Goal: Contribute content: Contribute content

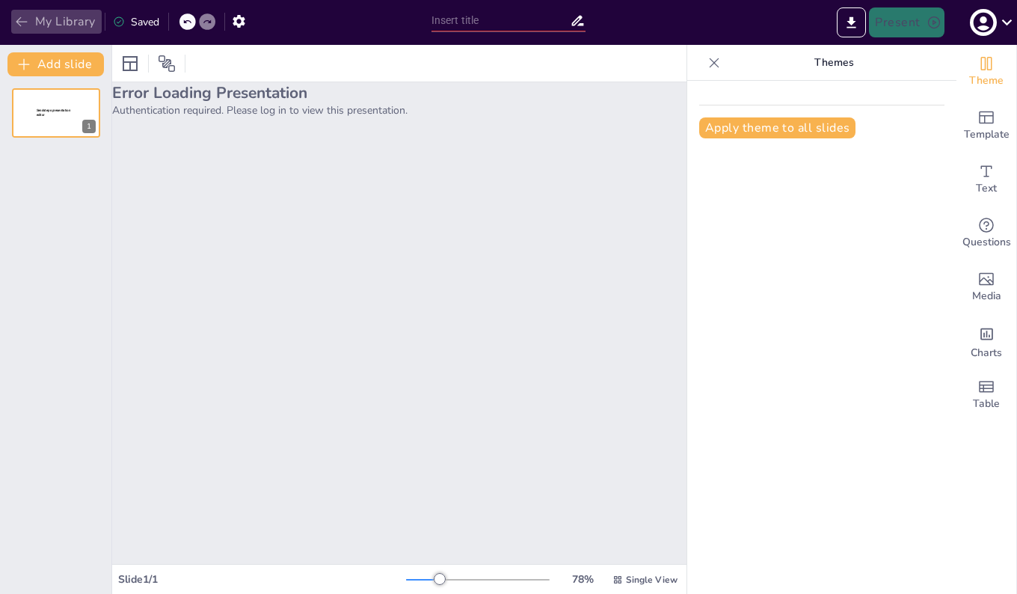
click at [47, 18] on button "My Library" at bounding box center [56, 22] width 91 height 24
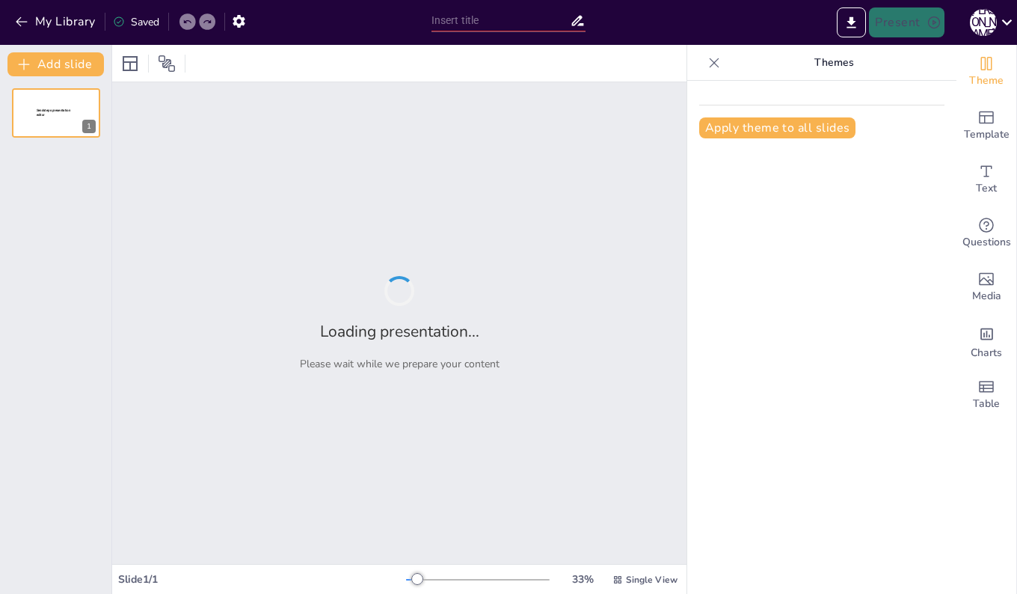
type input "New Sendsteps"
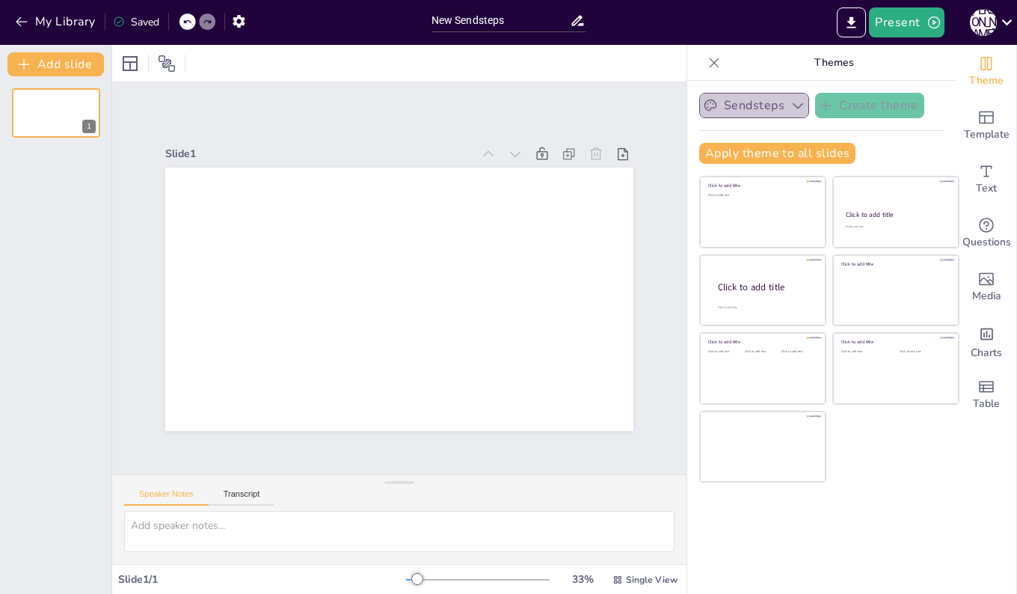
click at [729, 100] on button "Sendsteps" at bounding box center [754, 105] width 110 height 25
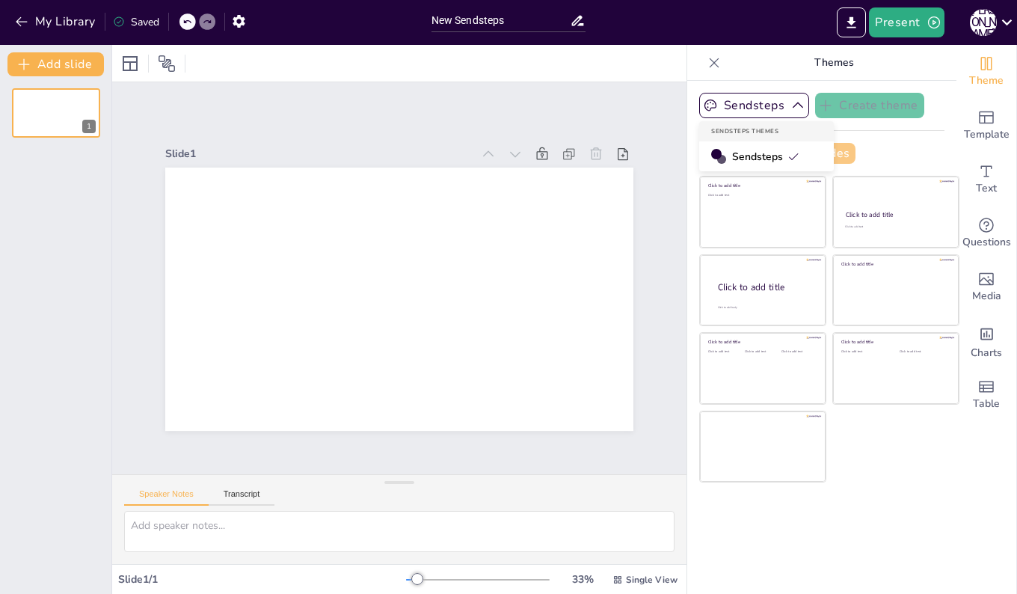
click at [735, 152] on span "Sendsteps" at bounding box center [765, 157] width 67 height 14
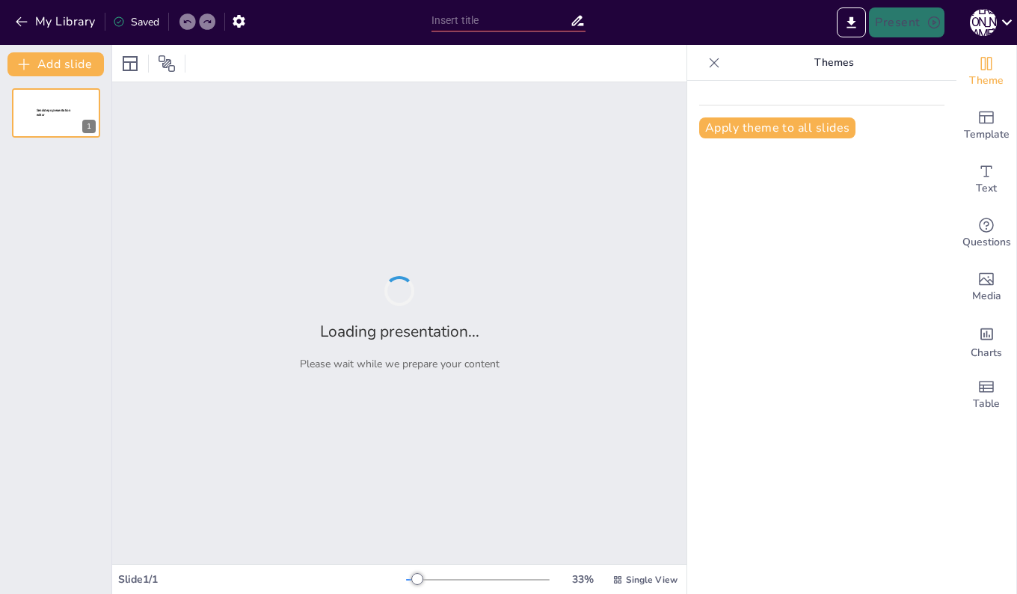
type input "New Sendsteps"
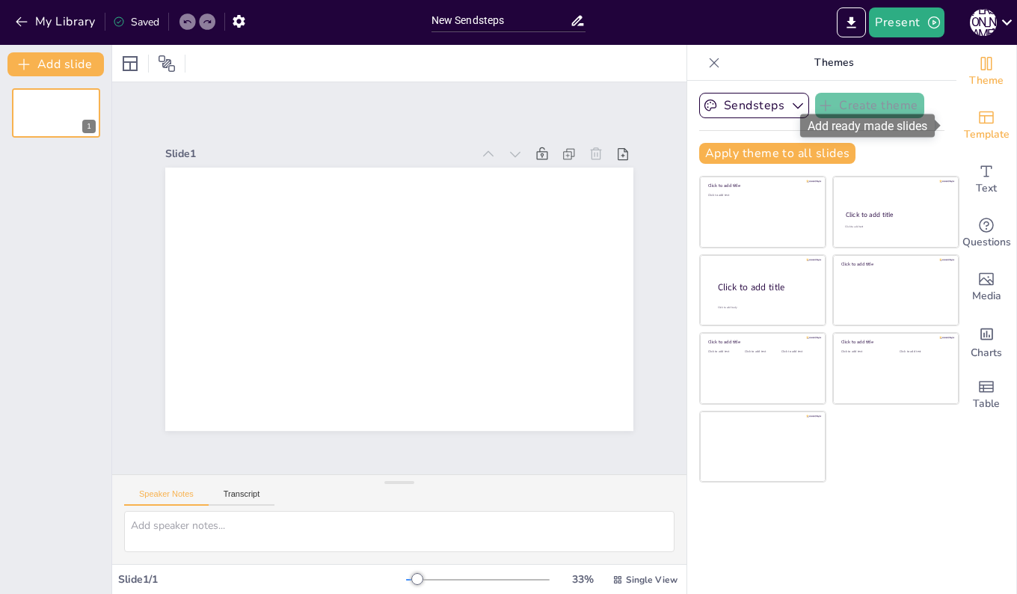
click at [978, 126] on icon "Add ready made slides" at bounding box center [987, 117] width 18 height 18
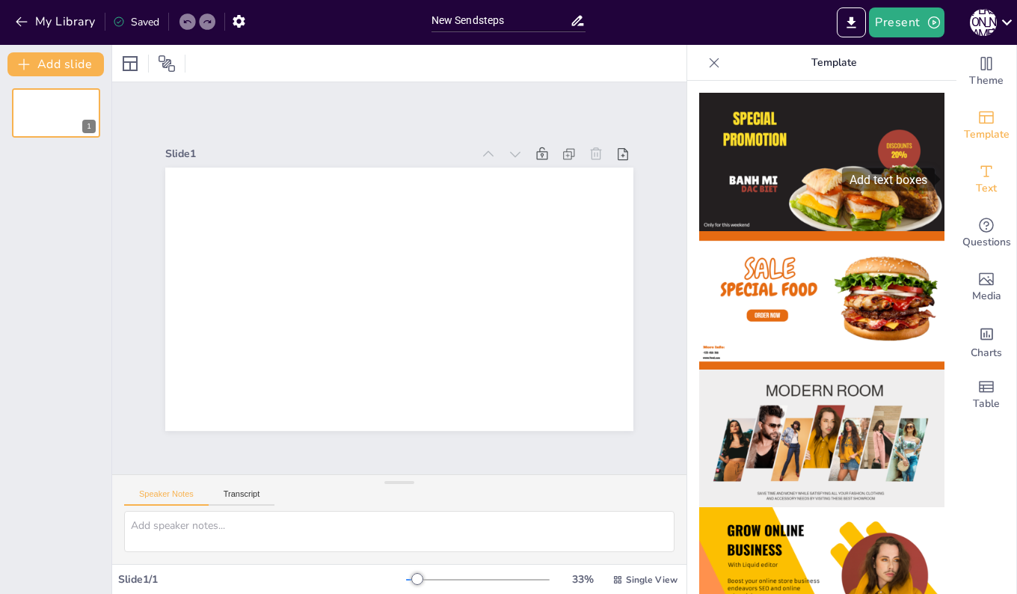
click at [978, 177] on icon "Add text boxes" at bounding box center [987, 171] width 18 height 18
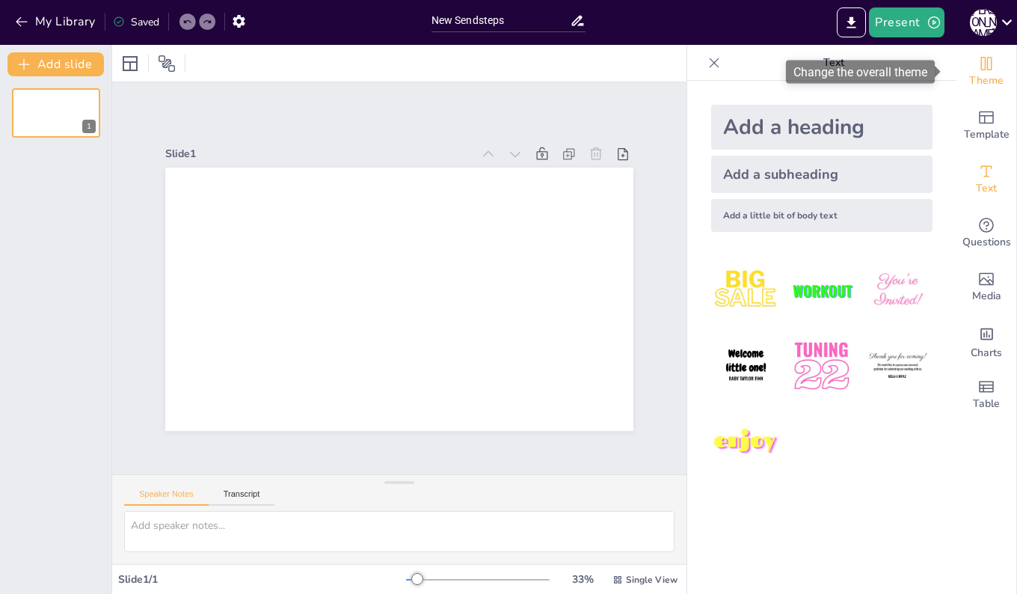
click at [972, 75] on span "Theme" at bounding box center [987, 81] width 34 height 16
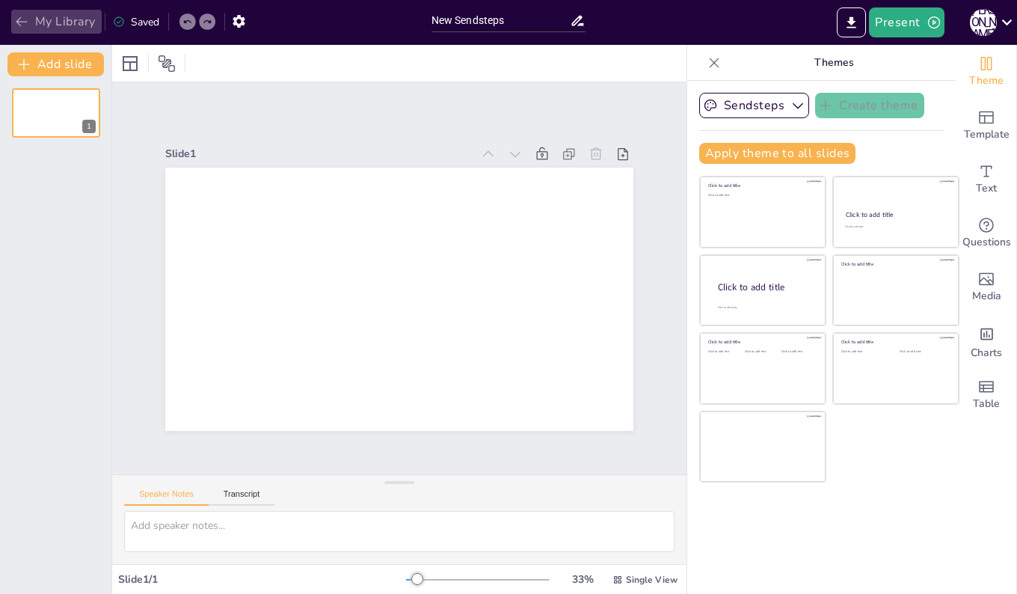
click at [22, 20] on icon "button" at bounding box center [21, 21] width 15 height 15
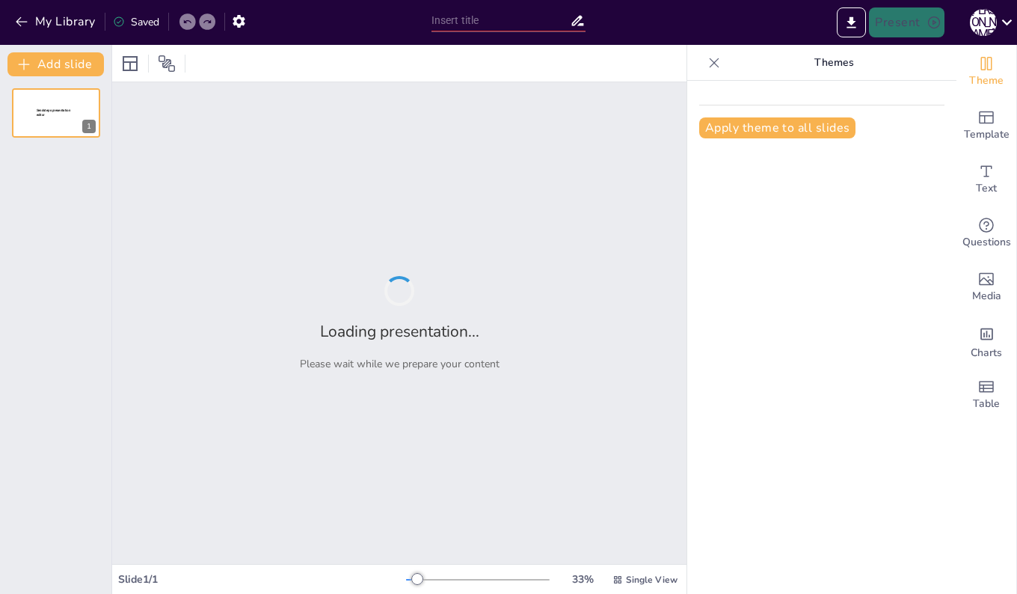
type input "New Sendsteps"
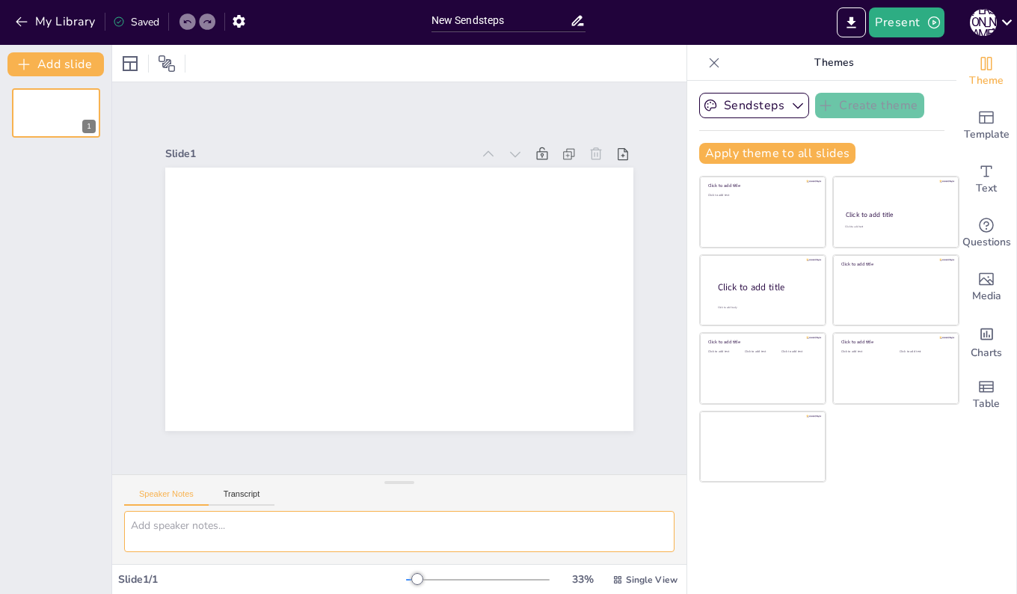
click at [251, 534] on textarea at bounding box center [399, 531] width 551 height 41
click at [52, 18] on button "My Library" at bounding box center [56, 22] width 91 height 24
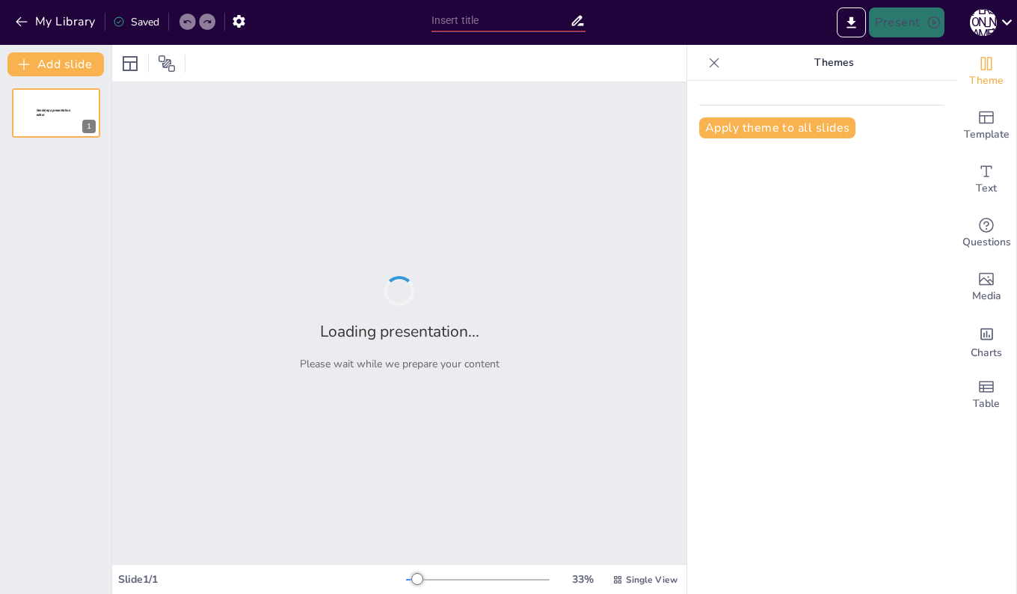
type input "経営環境の変化と企業戦略の適応"
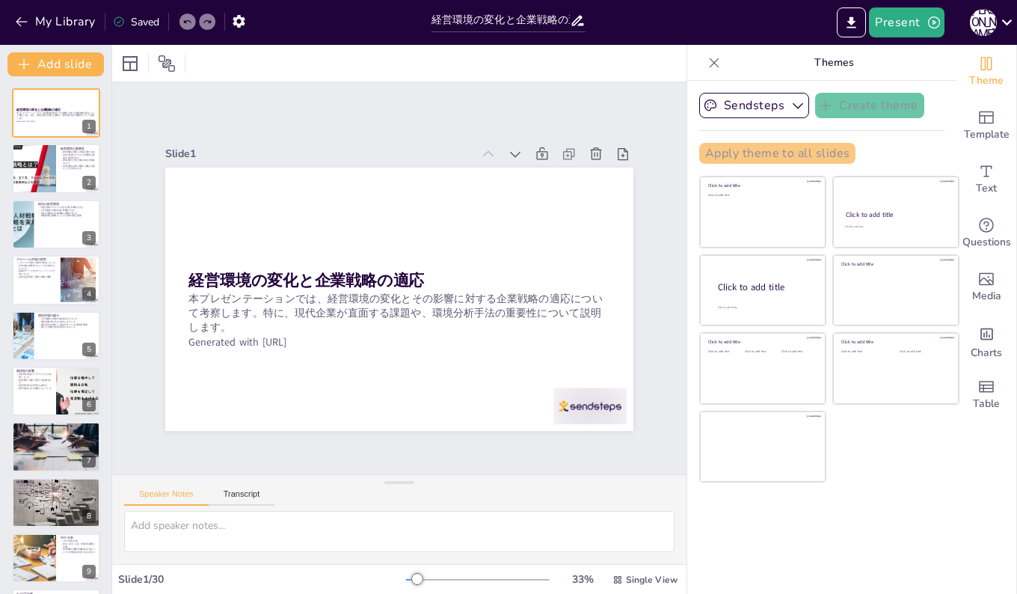
checkbox input "true"
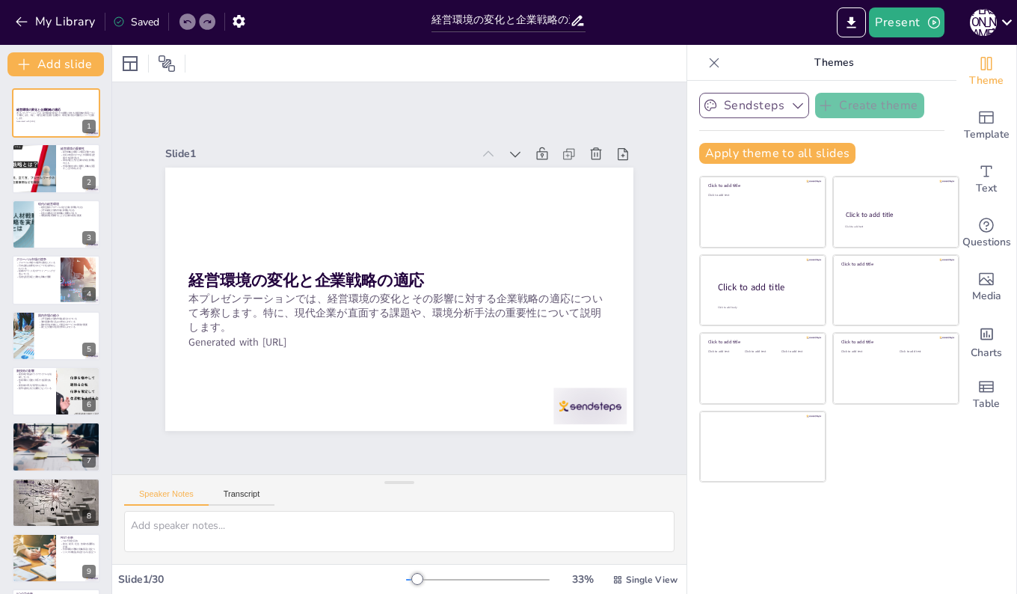
checkbox input "true"
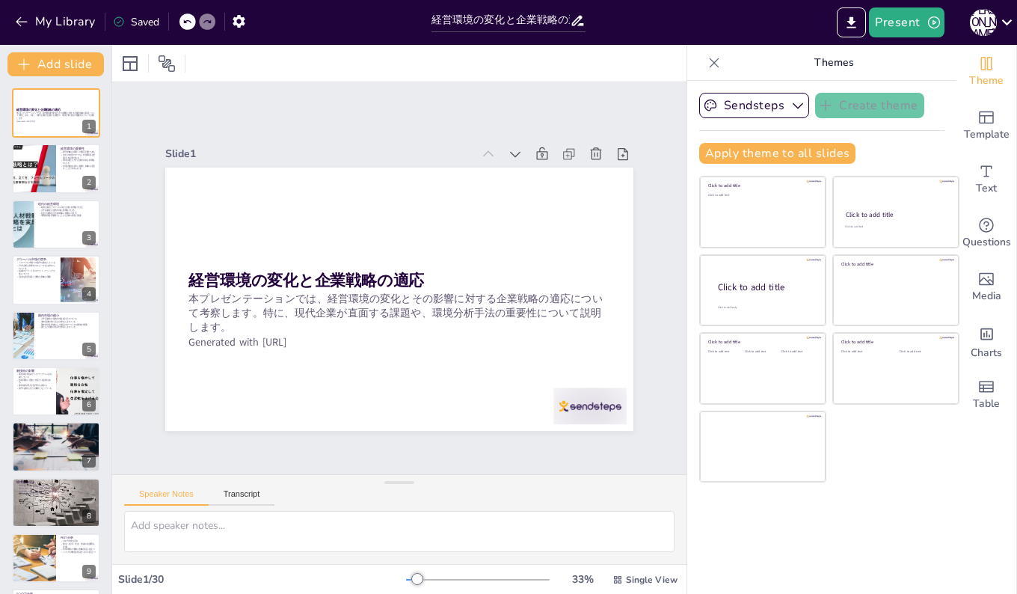
checkbox input "true"
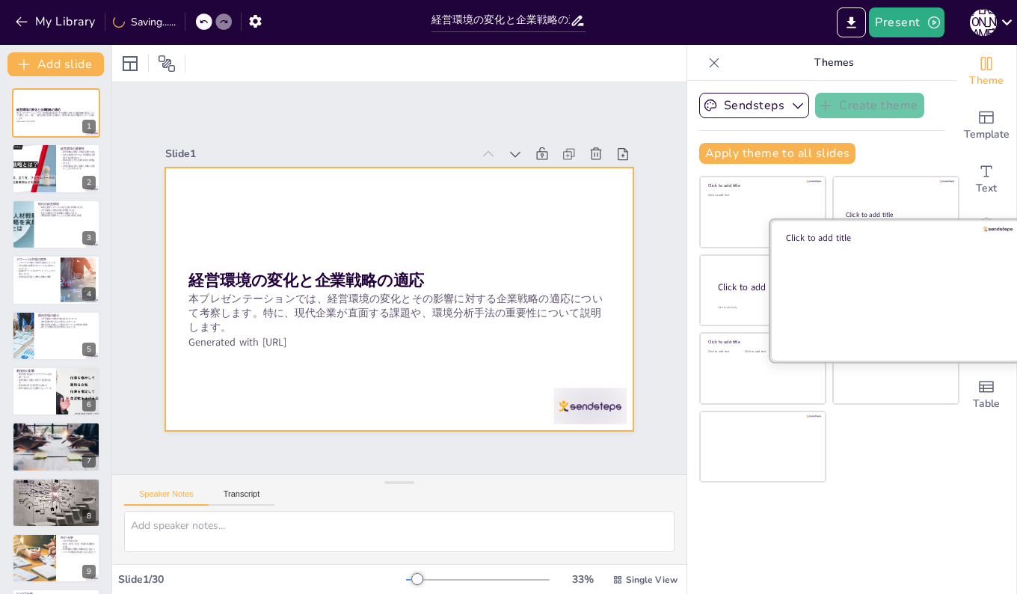
checkbox input "true"
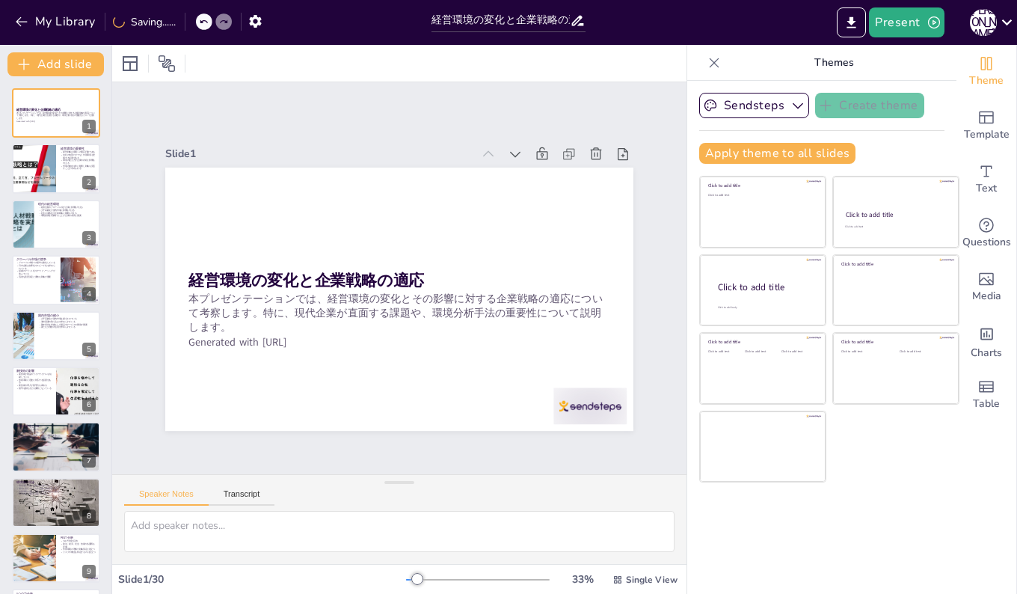
checkbox input "true"
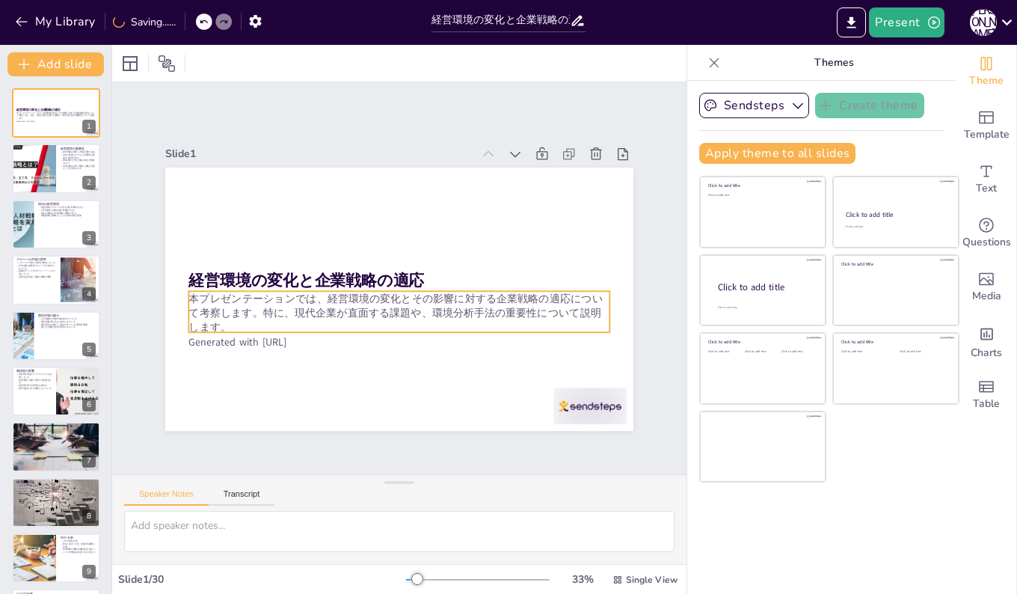
checkbox input "true"
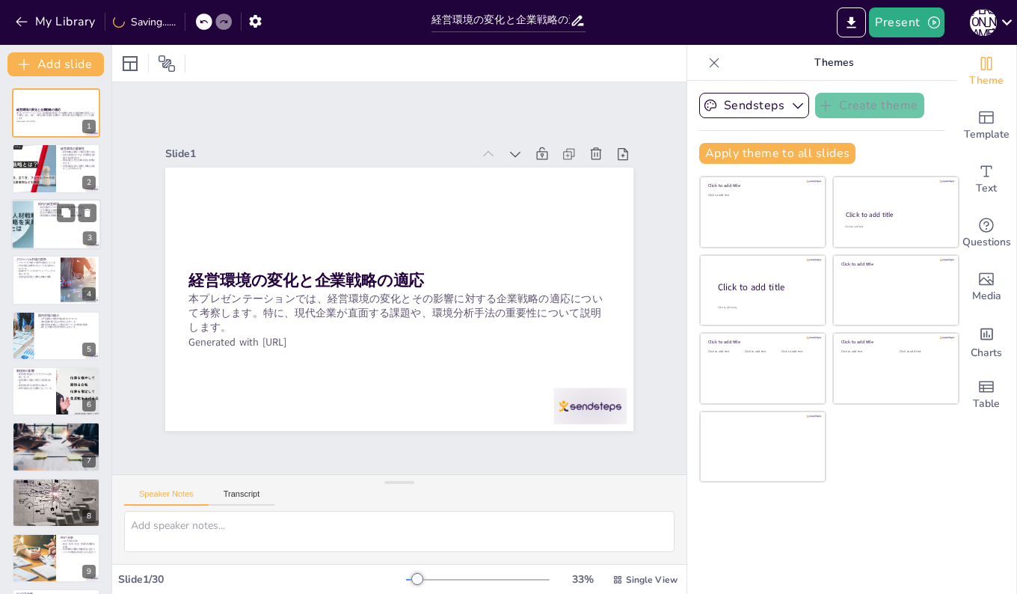
checkbox input "true"
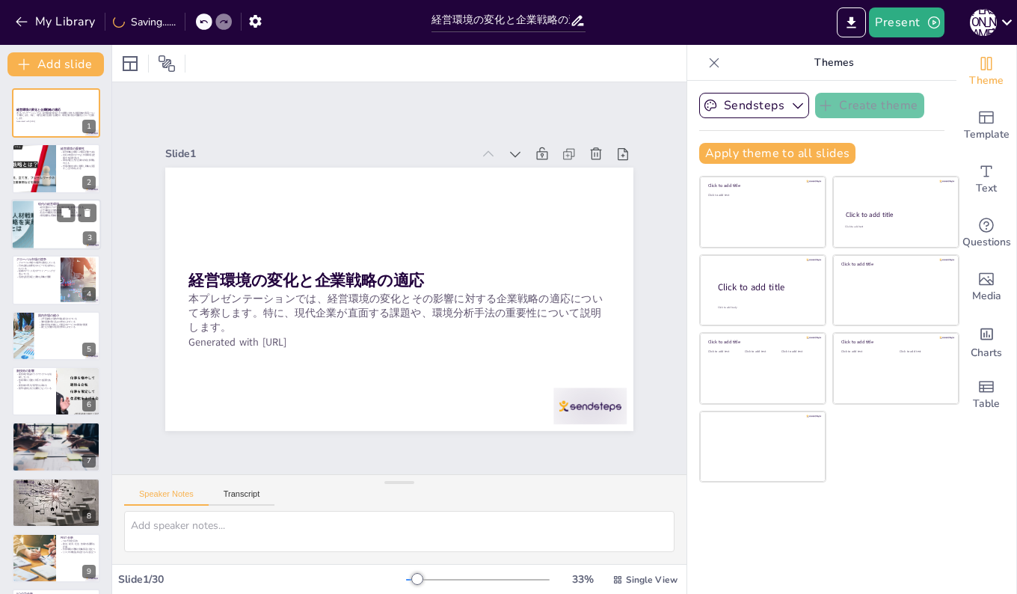
checkbox input "true"
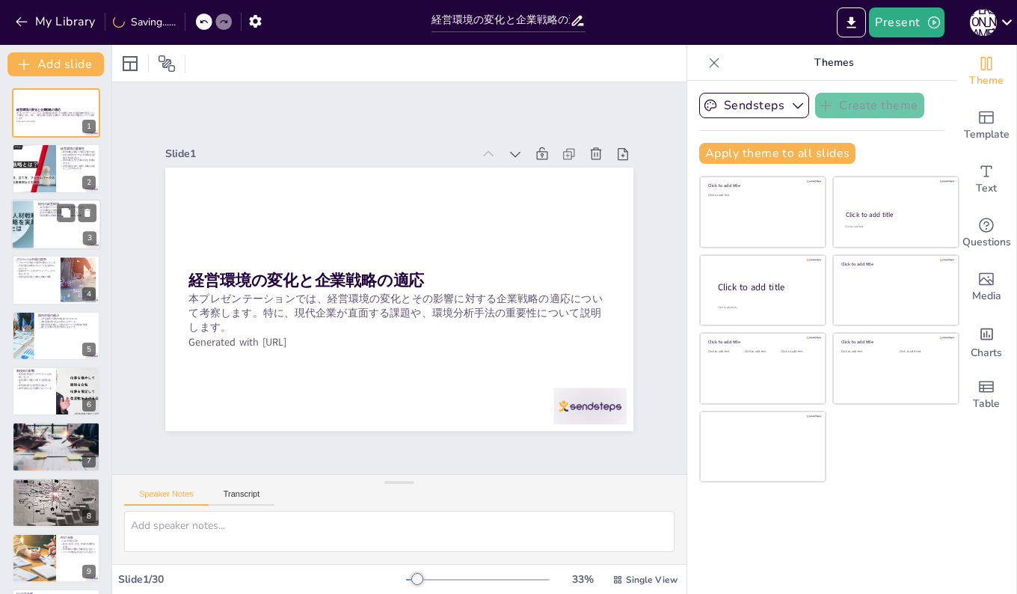
checkbox input "true"
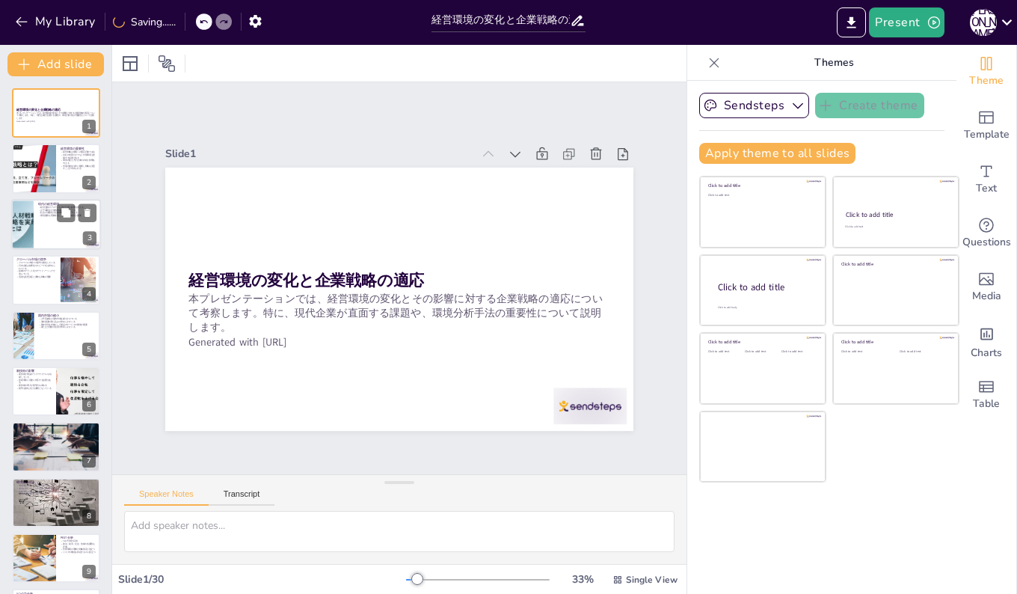
checkbox input "true"
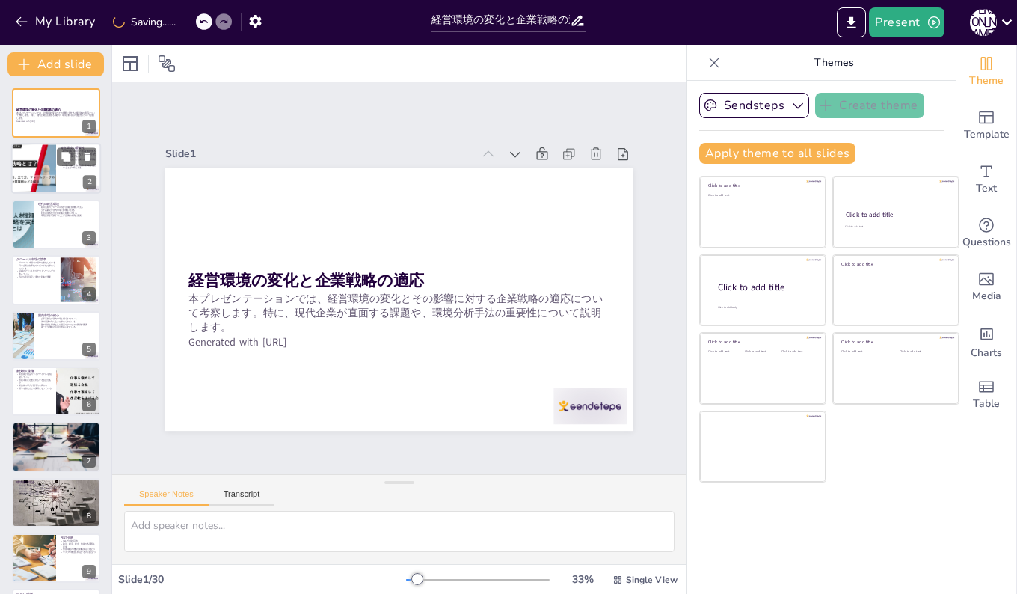
checkbox input "true"
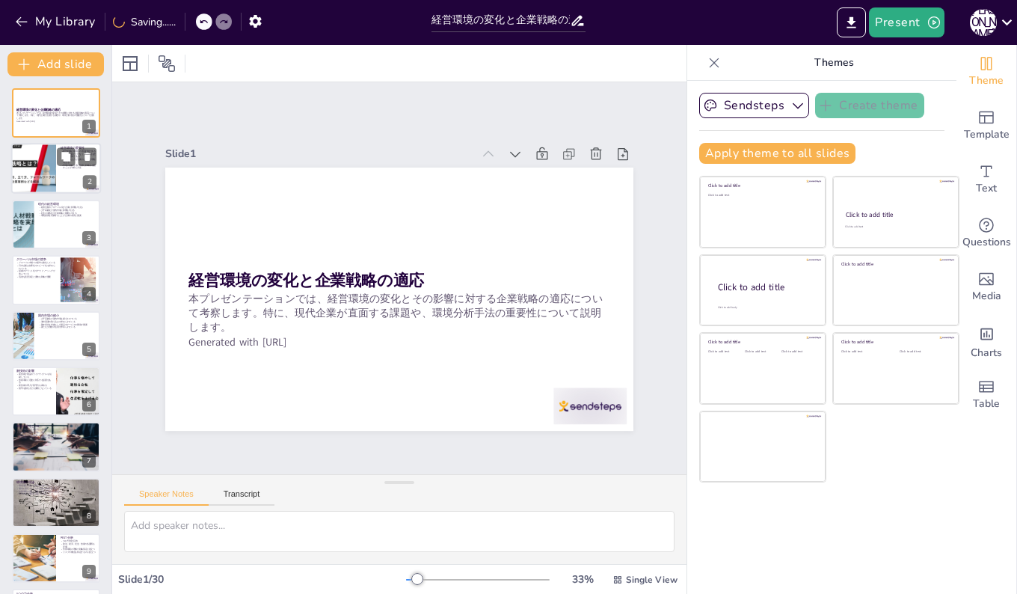
checkbox input "true"
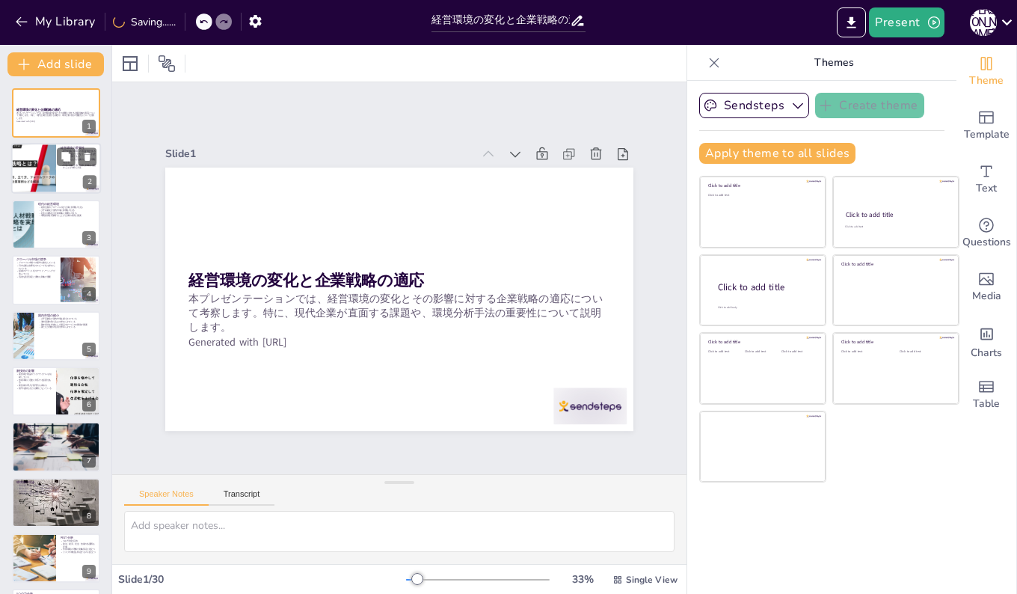
click at [29, 168] on div at bounding box center [33, 169] width 77 height 51
type textarea "経営戦略は環境への適応行動であることを理解することは、企業の成功にとって極めて重要です。企業は、外部環境の変化に対して柔軟に対応しなければなりません。 外部環…"
checkbox input "true"
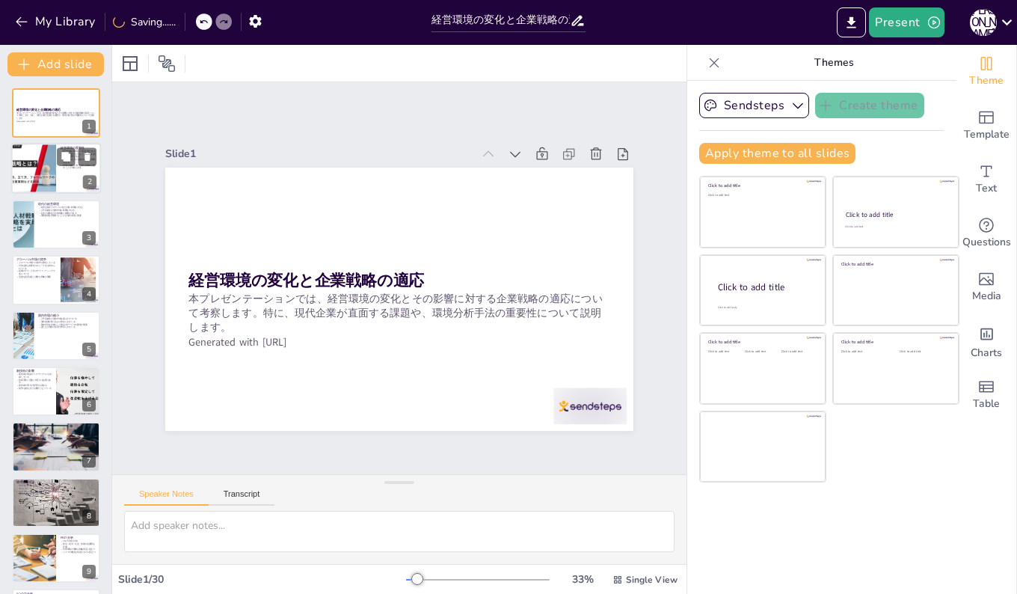
checkbox input "true"
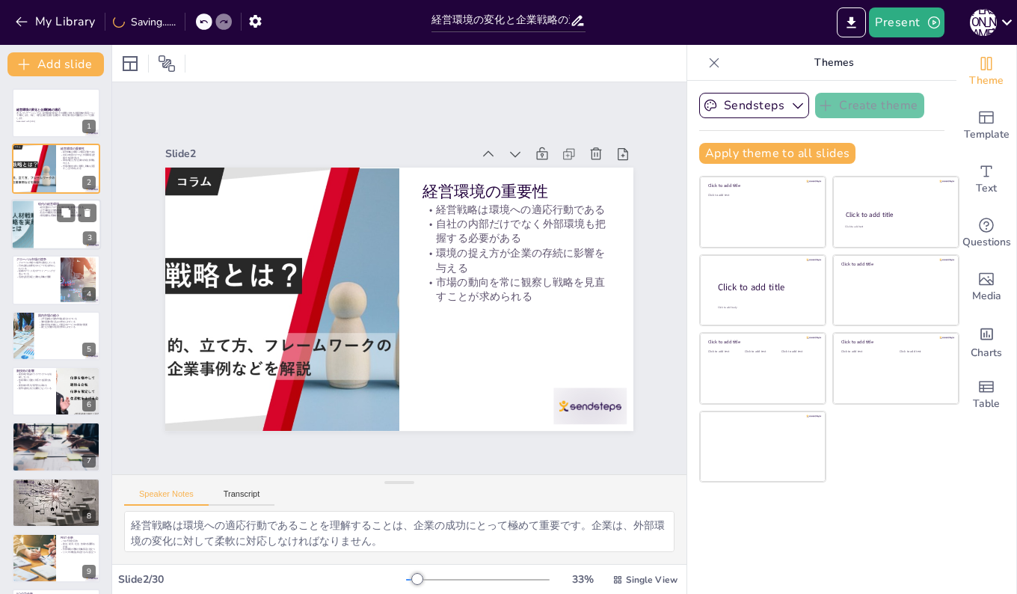
checkbox input "true"
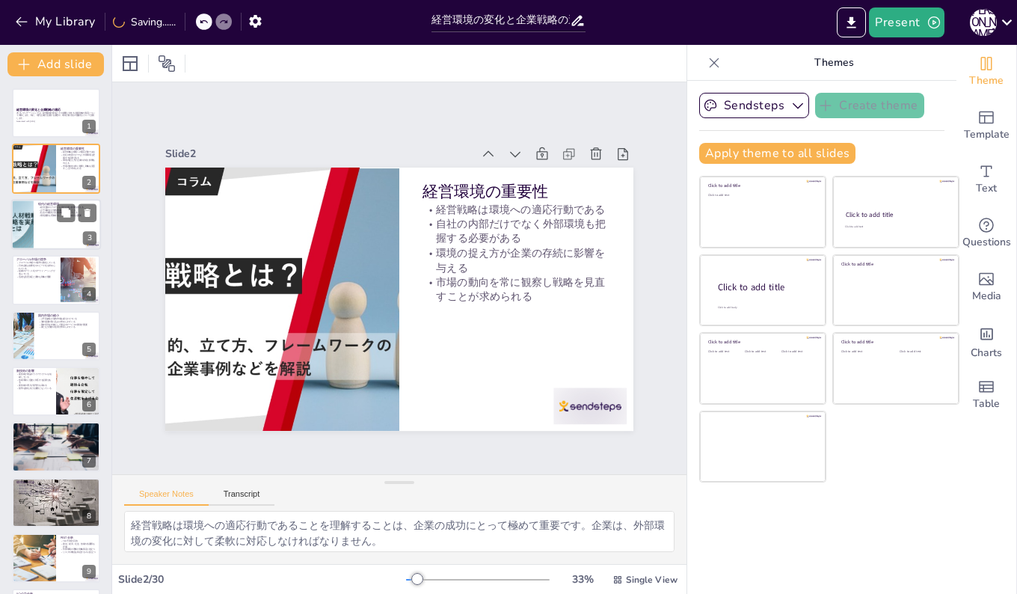
checkbox input "true"
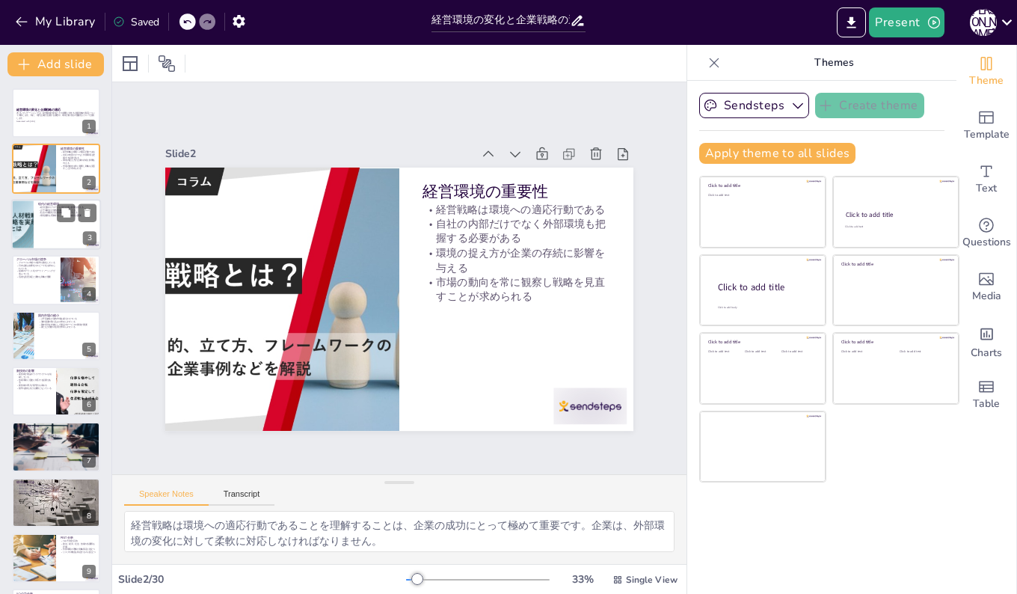
click at [28, 228] on div at bounding box center [22, 224] width 97 height 51
type textarea "経済活動のグローバル化は、企業にとって競争を激化させる要因です。企業は、国際市場での競争に勝つために、戦略を見直す必要があります。 少子高齢化は国内市場の縮小…"
checkbox input "true"
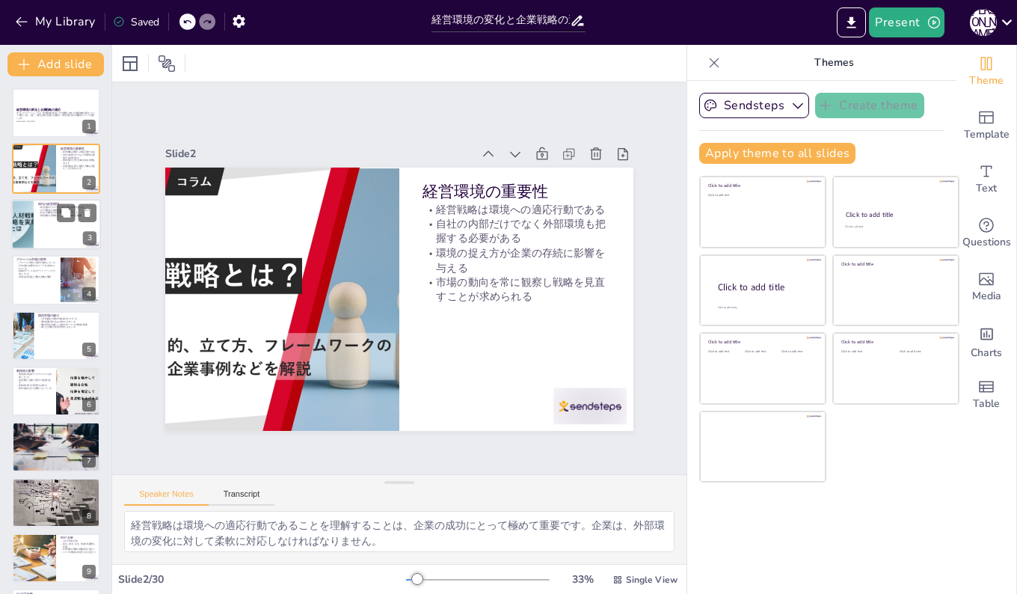
checkbox input "true"
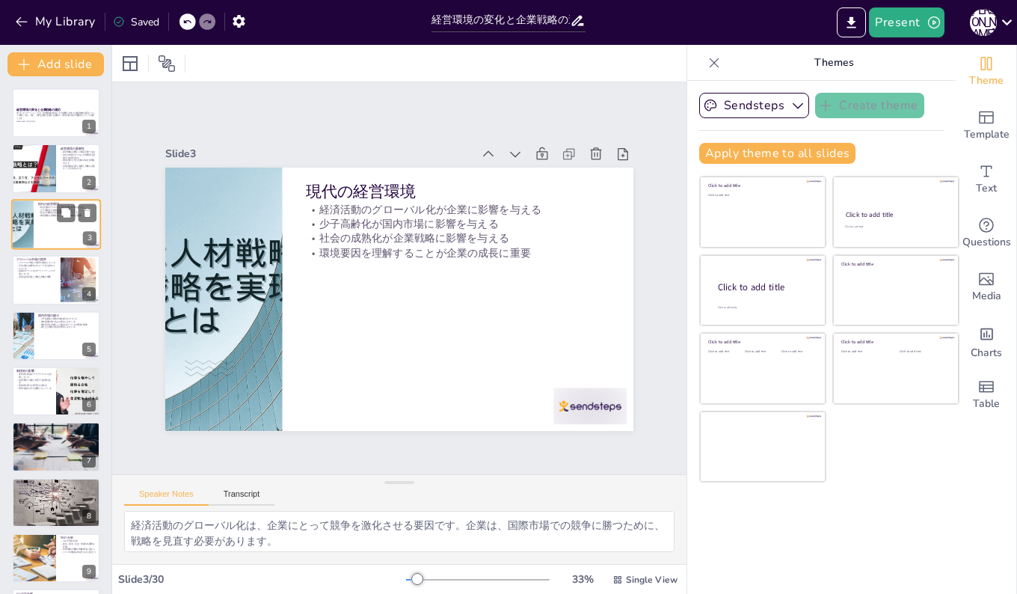
checkbox input "true"
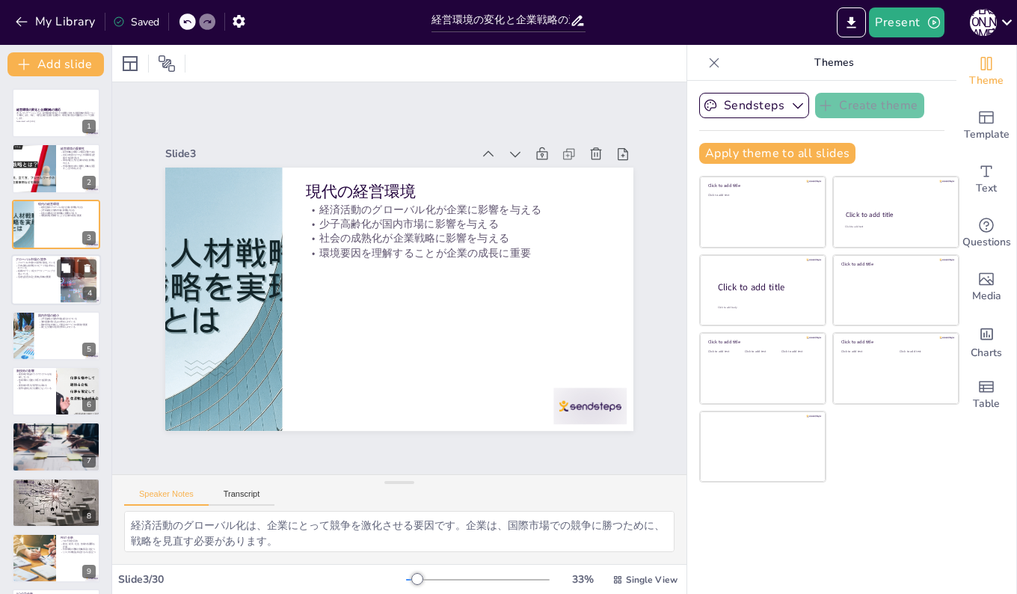
checkbox input "true"
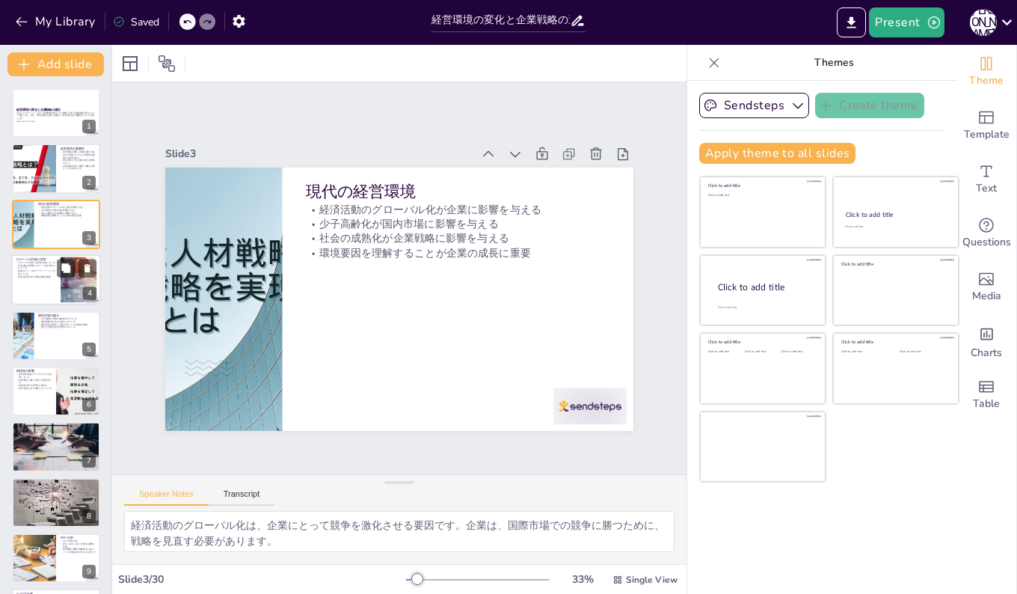
checkbox input "true"
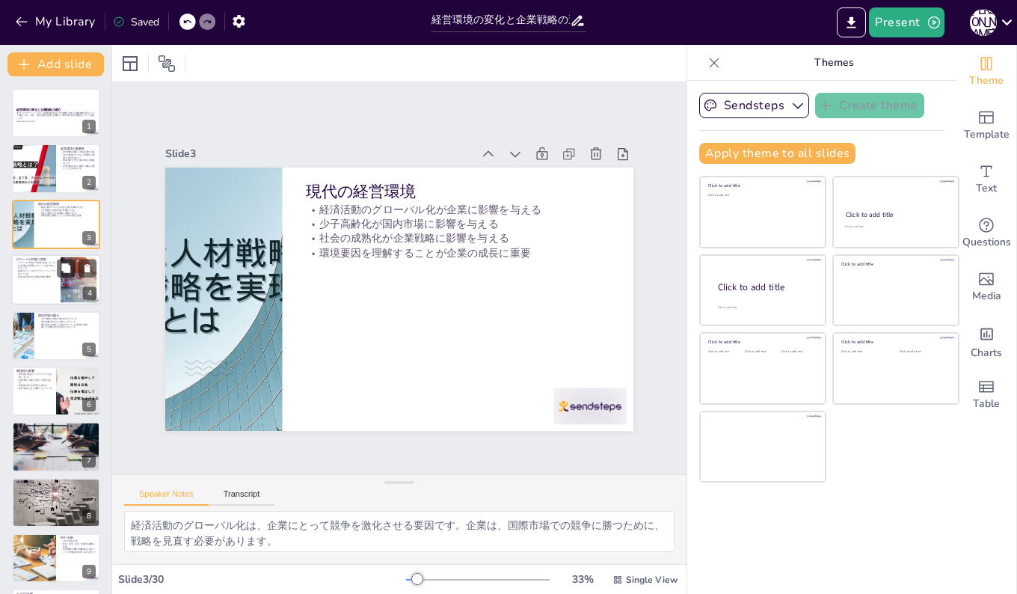
click at [30, 279] on div at bounding box center [56, 279] width 90 height 51
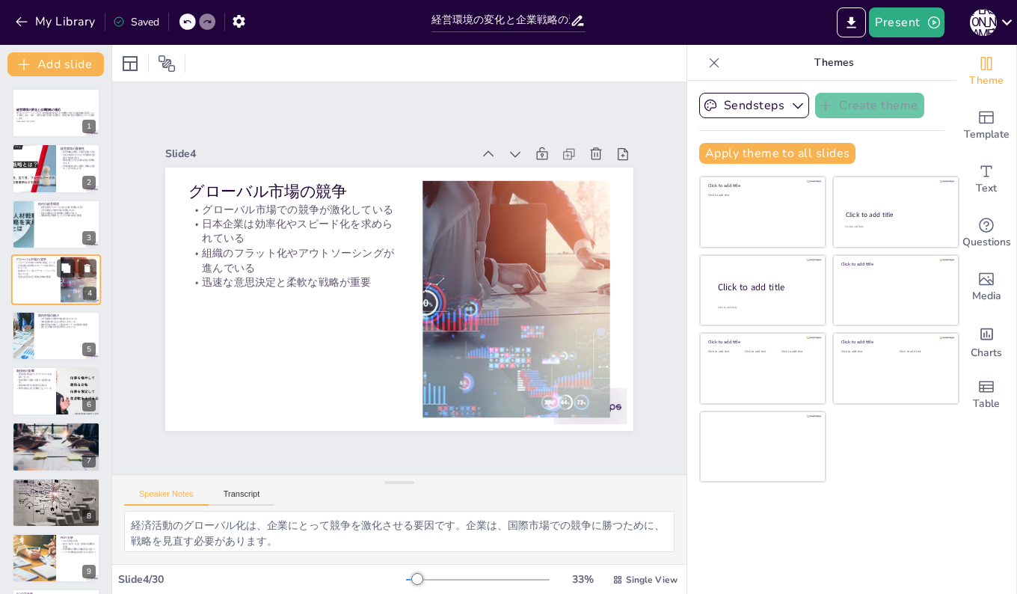
type textarea "グローバル市場での競争が激化していることは、企業が直面する重要な課題です。企業は、この競争に勝つために、戦略を見直し、競争力を高める必要があります。 日本企業…"
checkbox input "true"
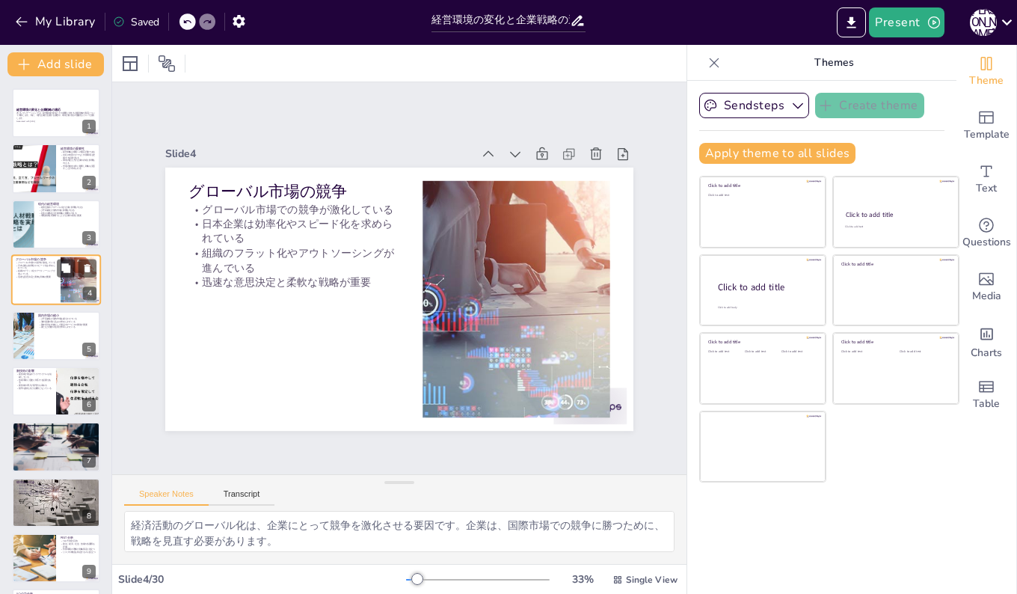
checkbox input "true"
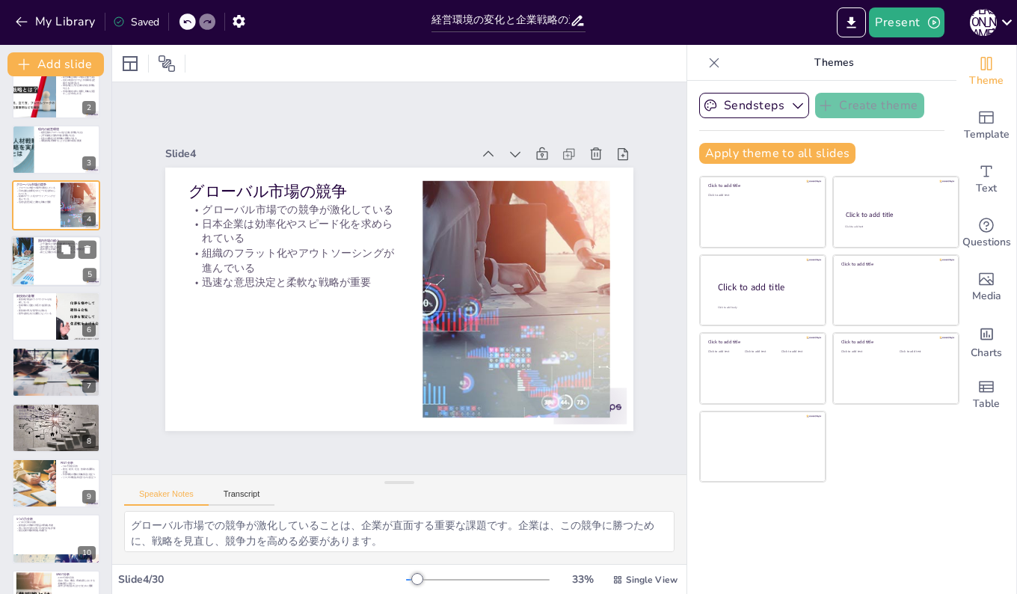
checkbox input "true"
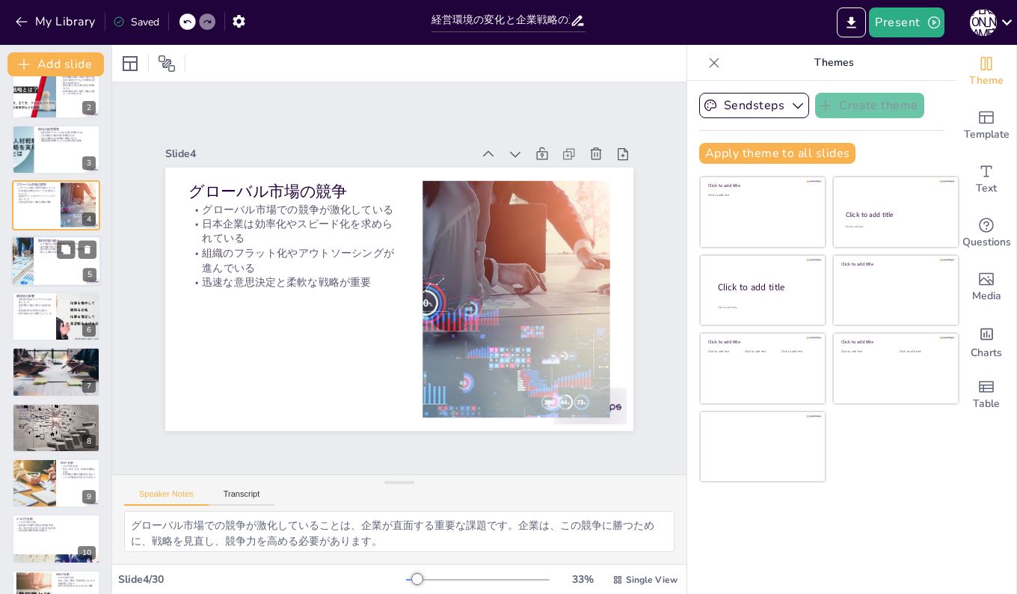
click at [31, 265] on div at bounding box center [22, 261] width 76 height 51
type textarea "少子高齢化は国内市場の縮小を招いています。企業は、この環境に適応するために新たな市場を探す必要があります。 海外需要の取り込みは、企業が成長するための重要な戦…"
checkbox input "true"
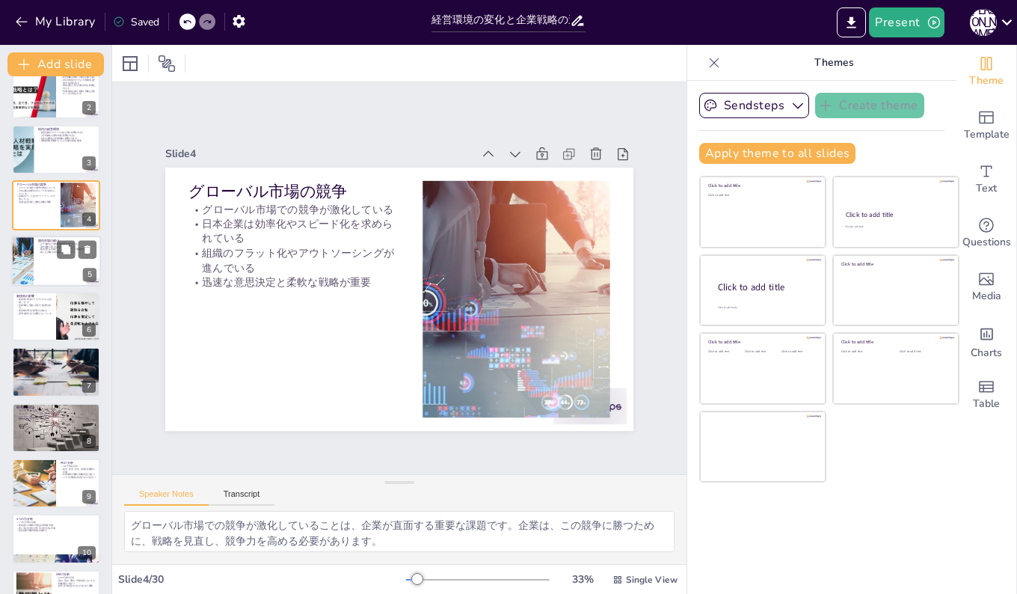
checkbox input "true"
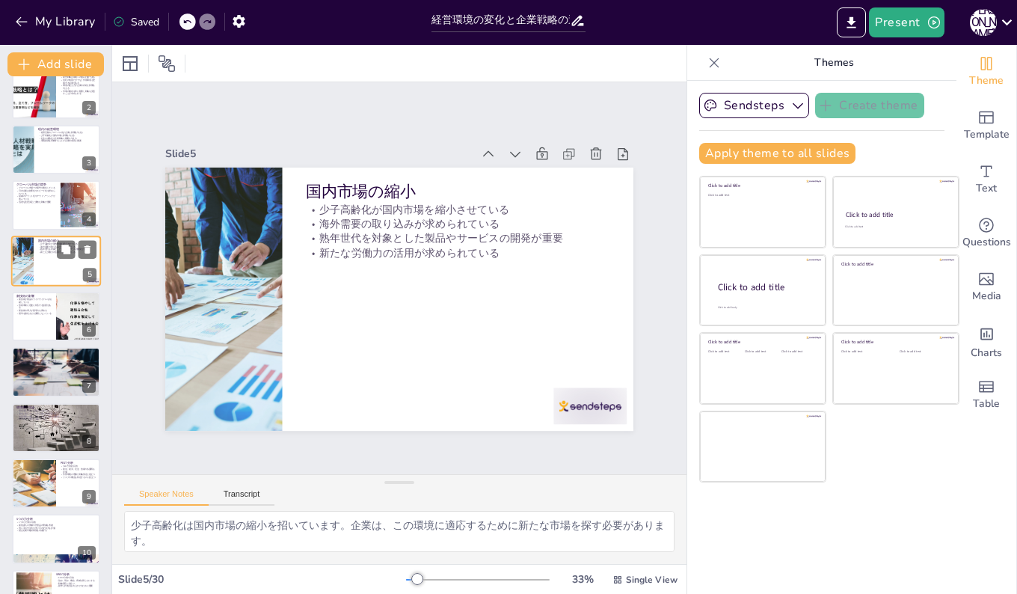
scroll to position [0, 0]
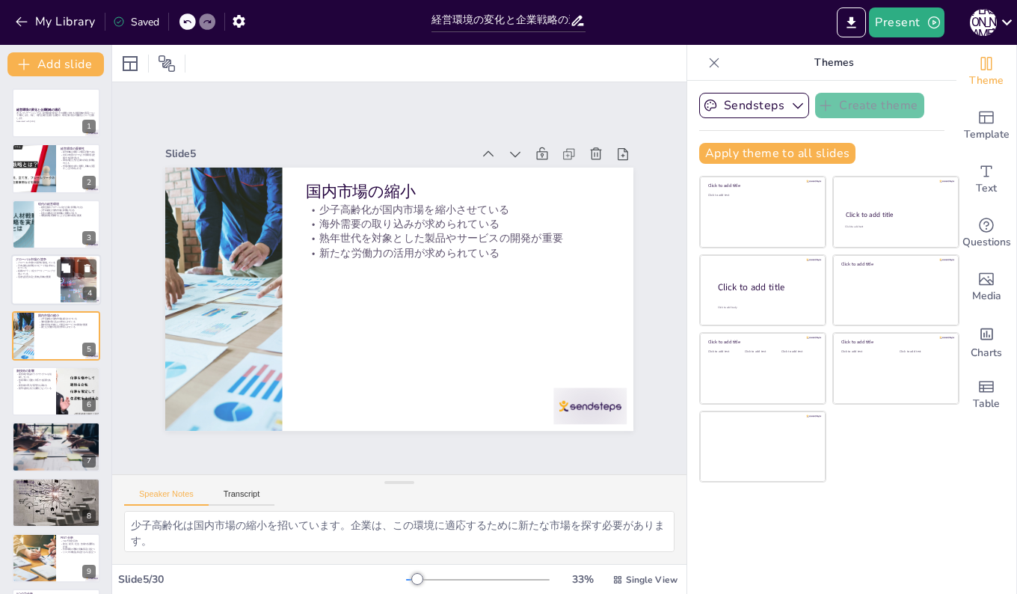
checkbox input "true"
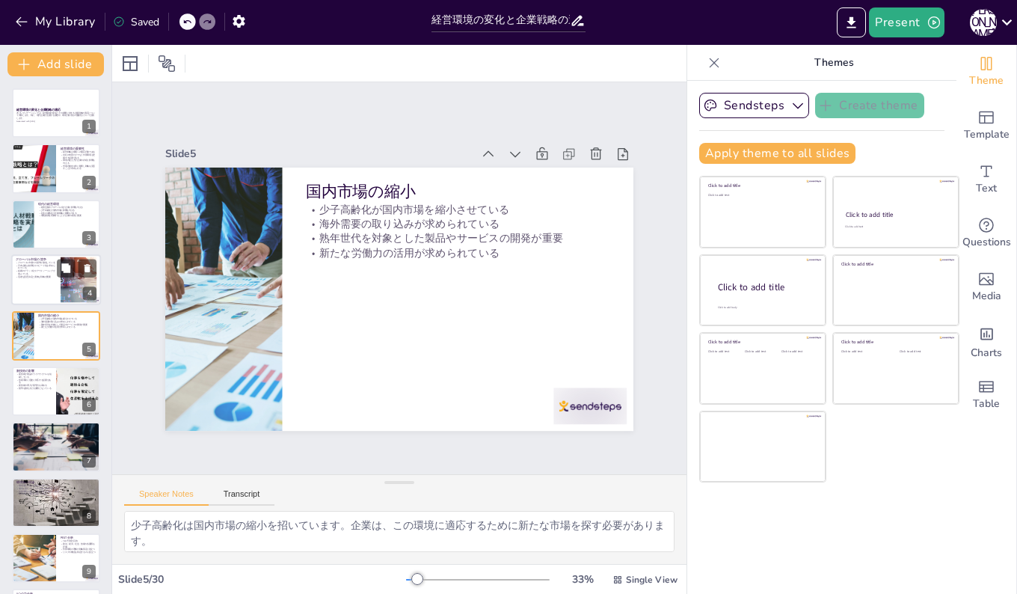
checkbox input "true"
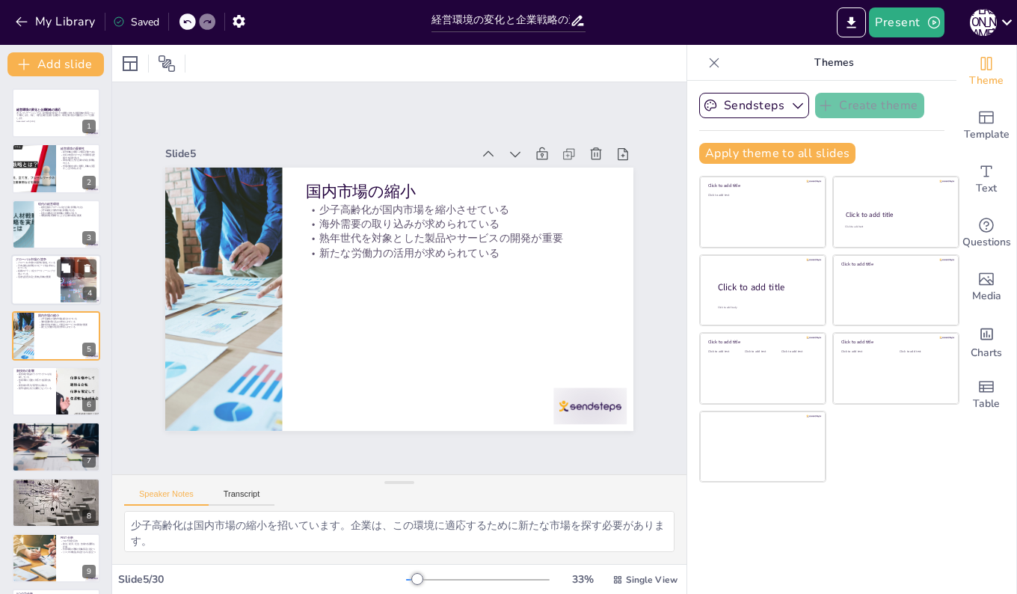
scroll to position [75, 0]
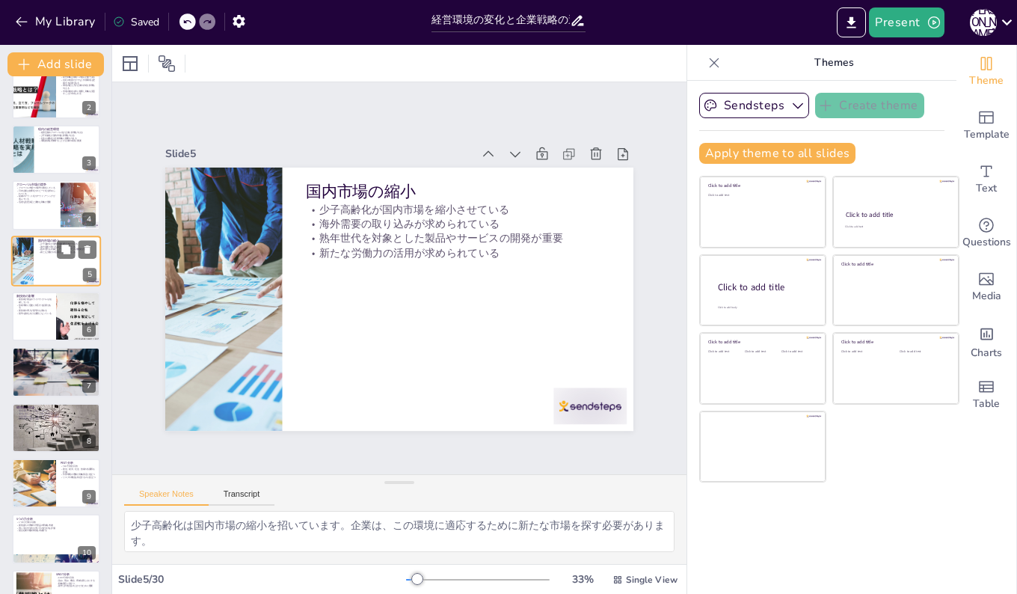
checkbox input "true"
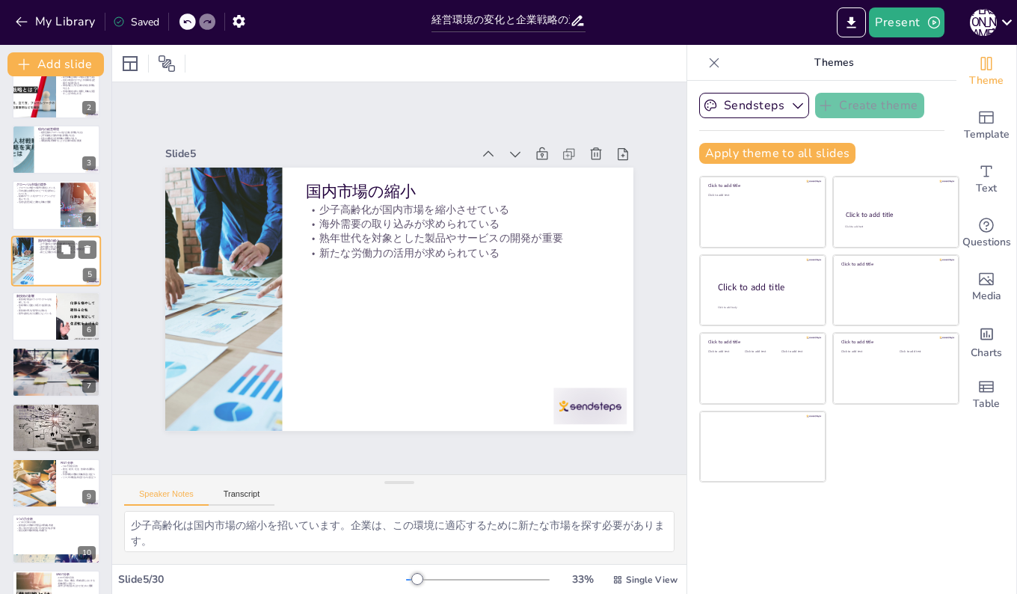
checkbox input "true"
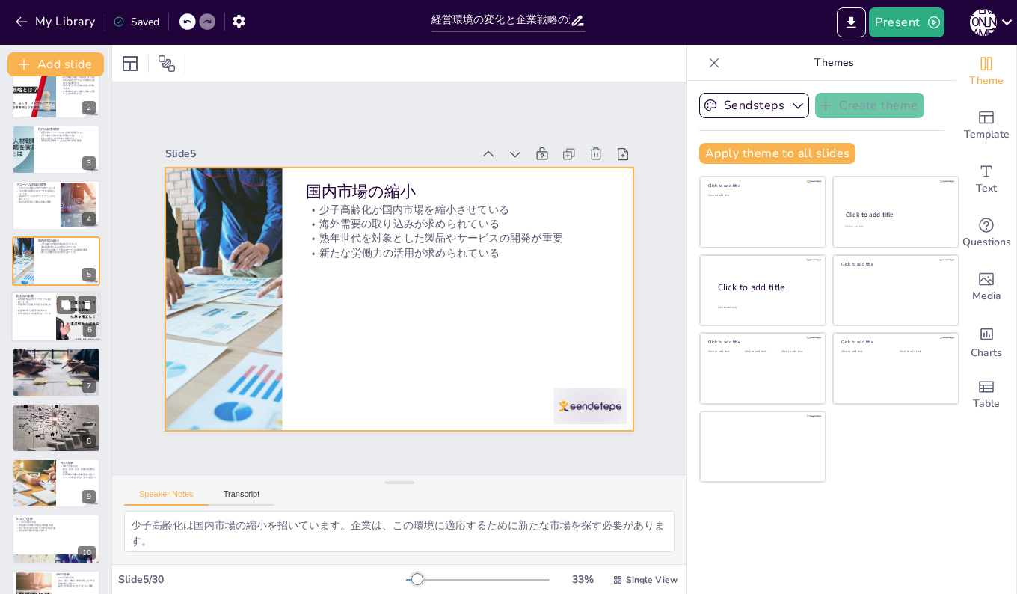
checkbox input "true"
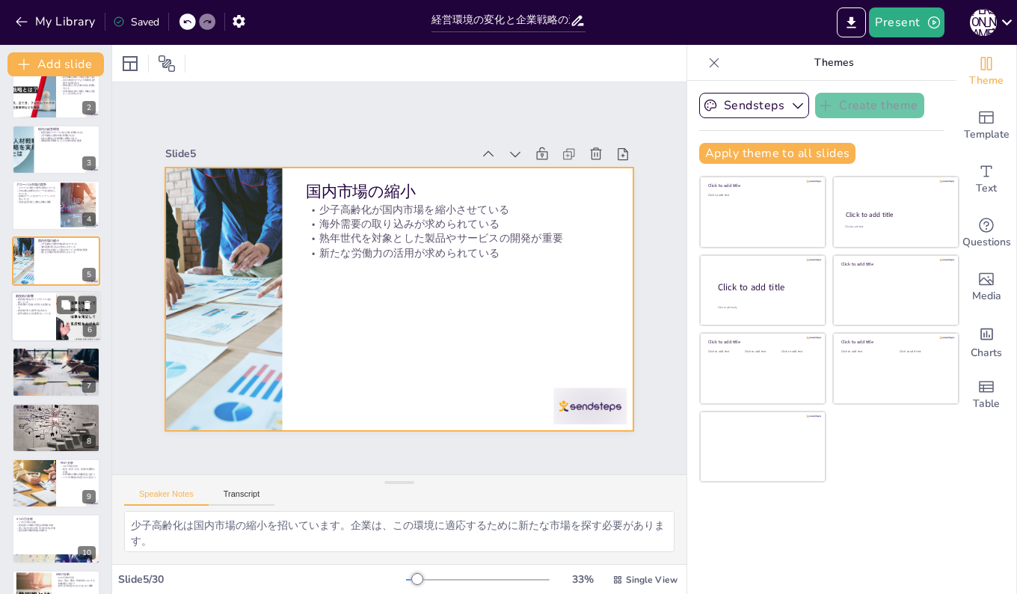
checkbox input "true"
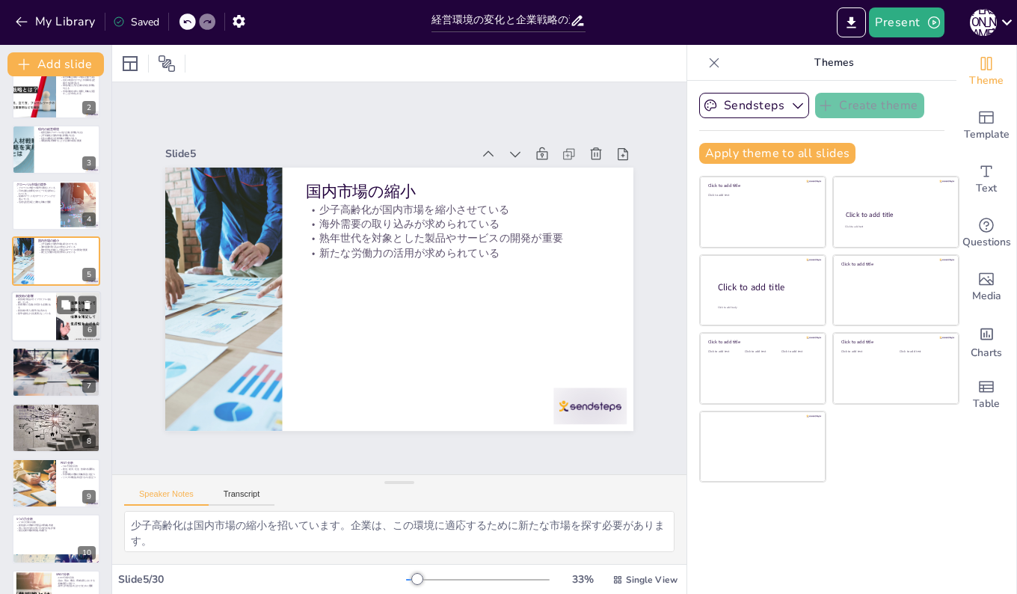
checkbox input "true"
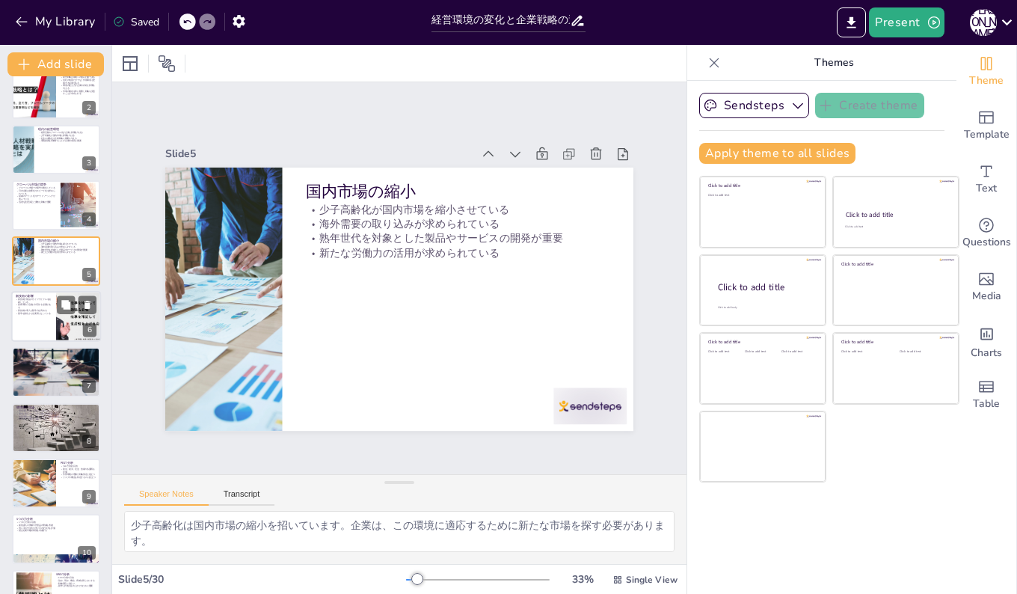
checkbox input "true"
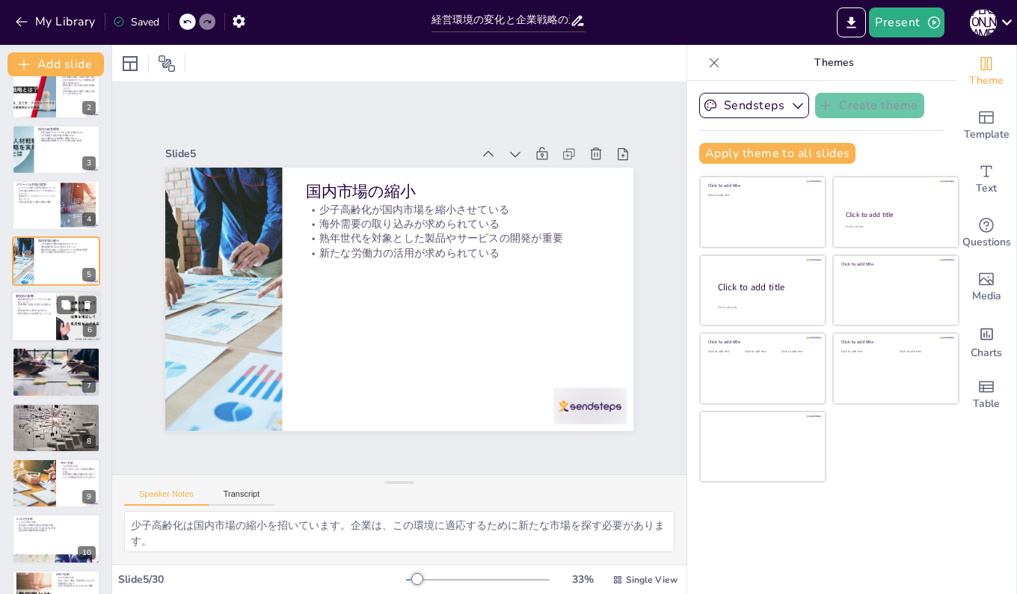
click at [36, 309] on p "新技術の導入が競争力を高める" at bounding box center [34, 310] width 36 height 3
type textarea "新技術の登場は、製品のライフサイクルを短縮する要因です。企業は、迅速に新技術を取り入れる必要があります。 技術革新に迅速に対応することは、企業の競争力を維持す…"
checkbox input "true"
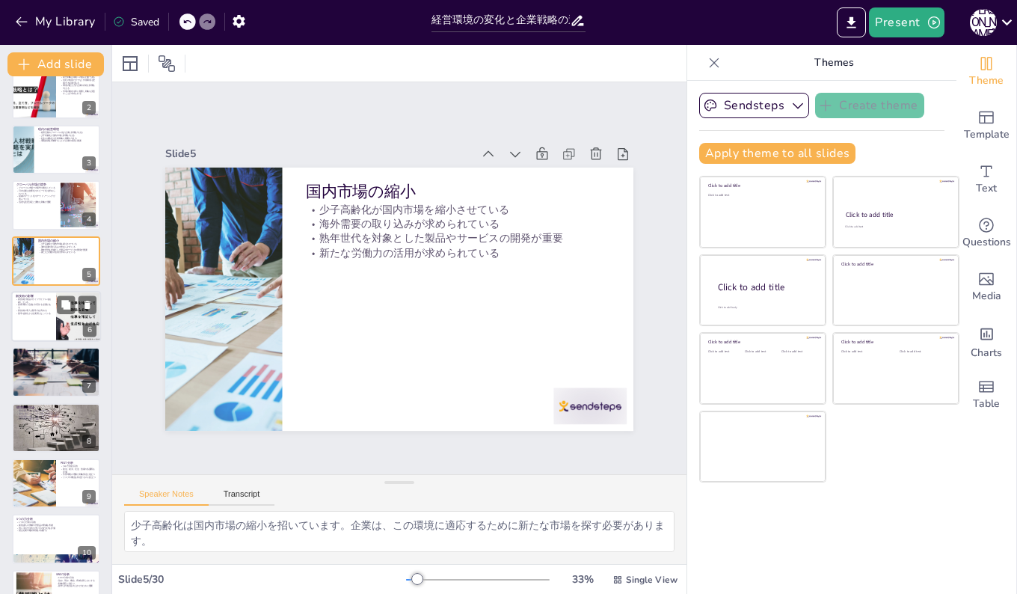
checkbox input "true"
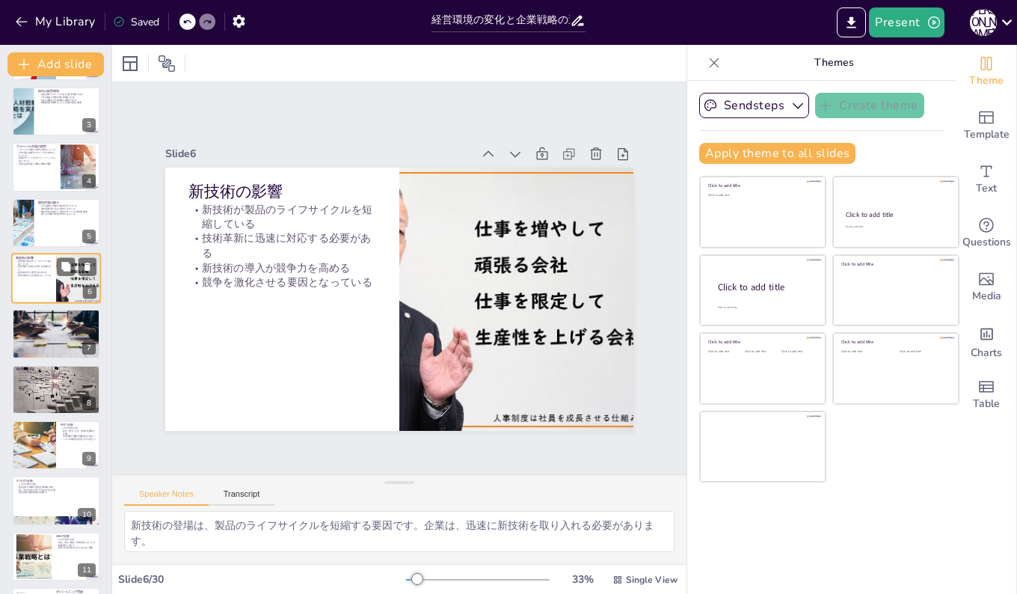
scroll to position [131, 0]
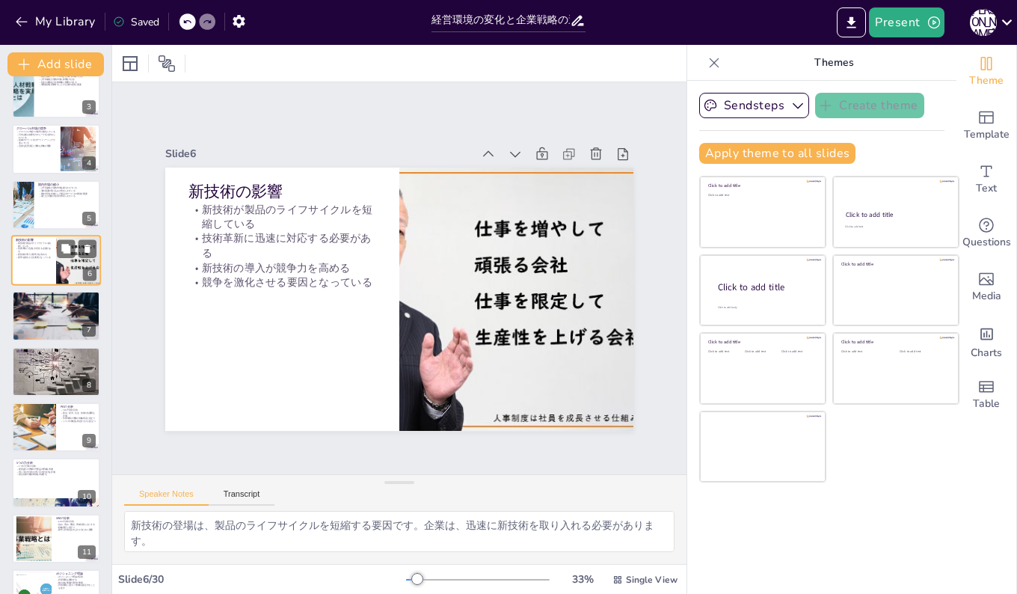
checkbox input "true"
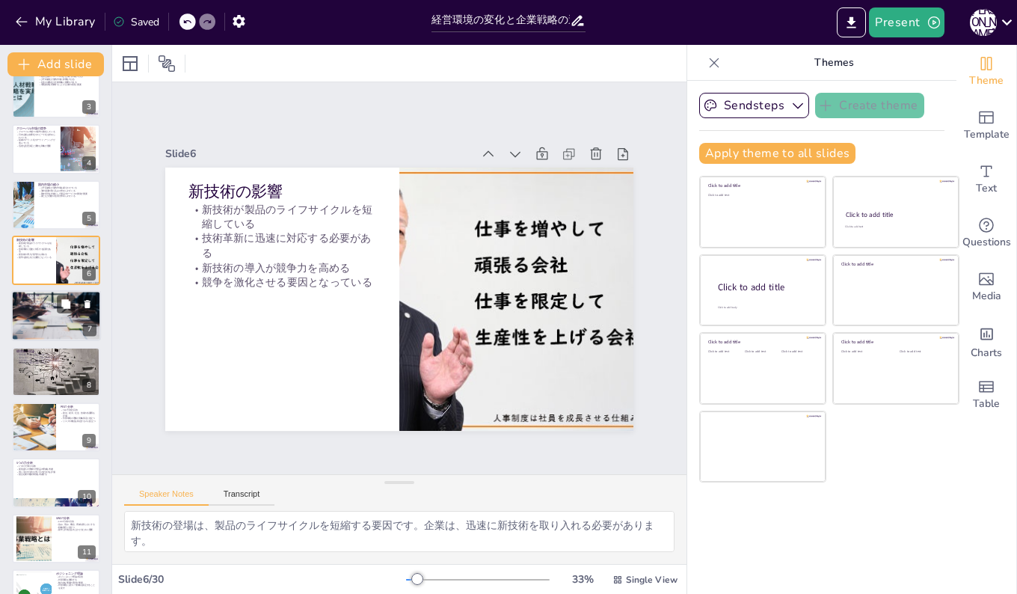
checkbox input "true"
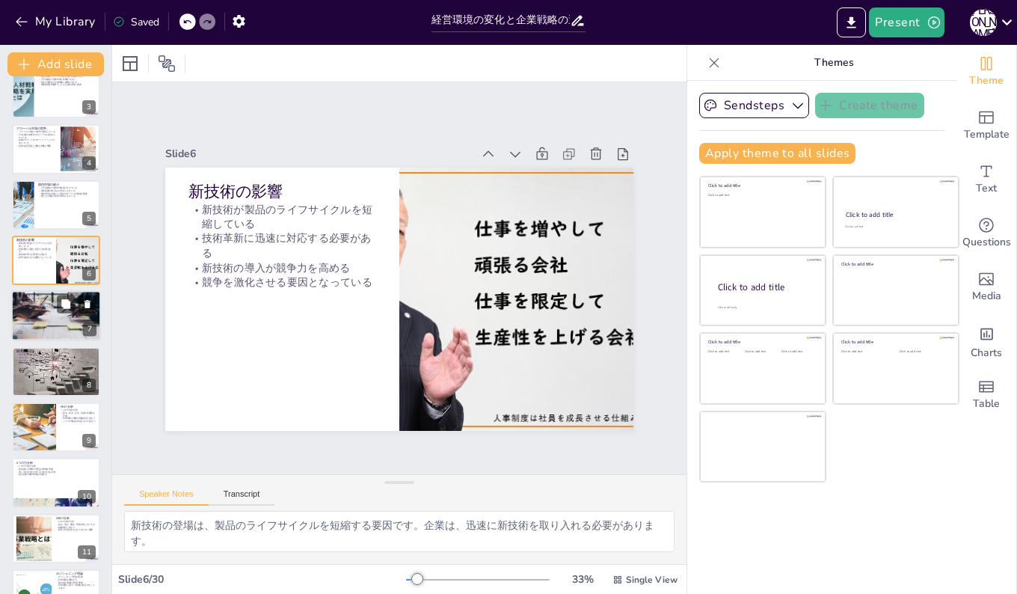
click at [34, 315] on div at bounding box center [56, 316] width 90 height 60
type textarea "地球温暖化は、企業が直面する重要な課題です。企業は、環境保全に責任を持つ必要があります。 CSR活動は、企業の評価に直結します。企業は、社会的責任を果たすこと…"
checkbox input "true"
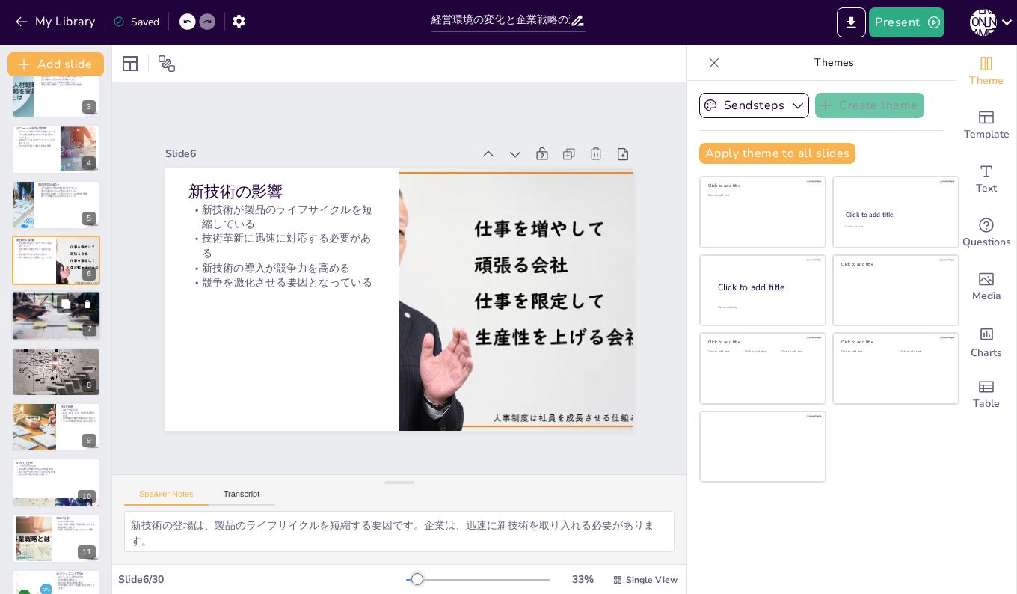
checkbox input "true"
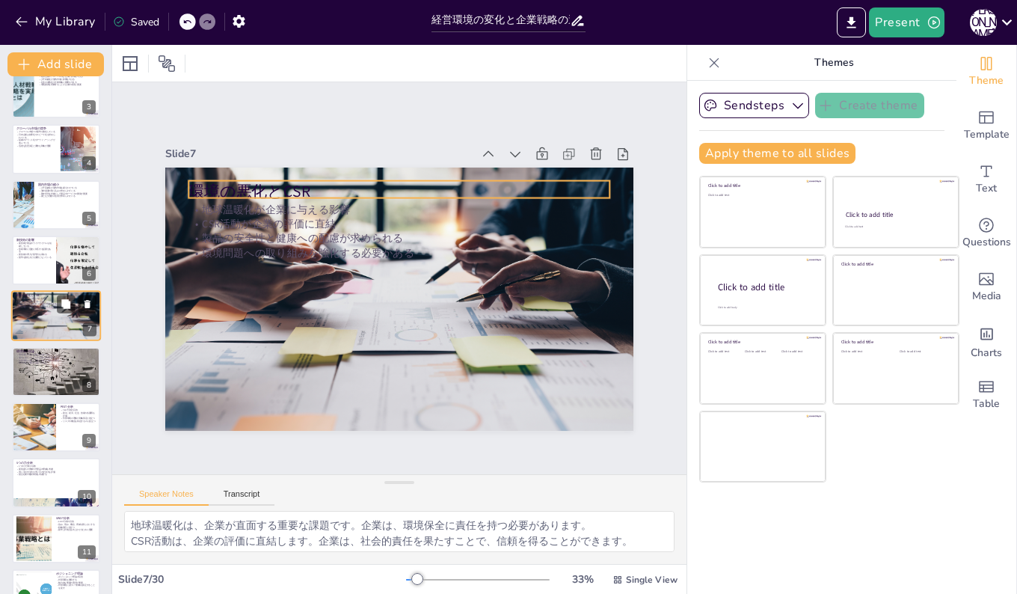
scroll to position [111, 0]
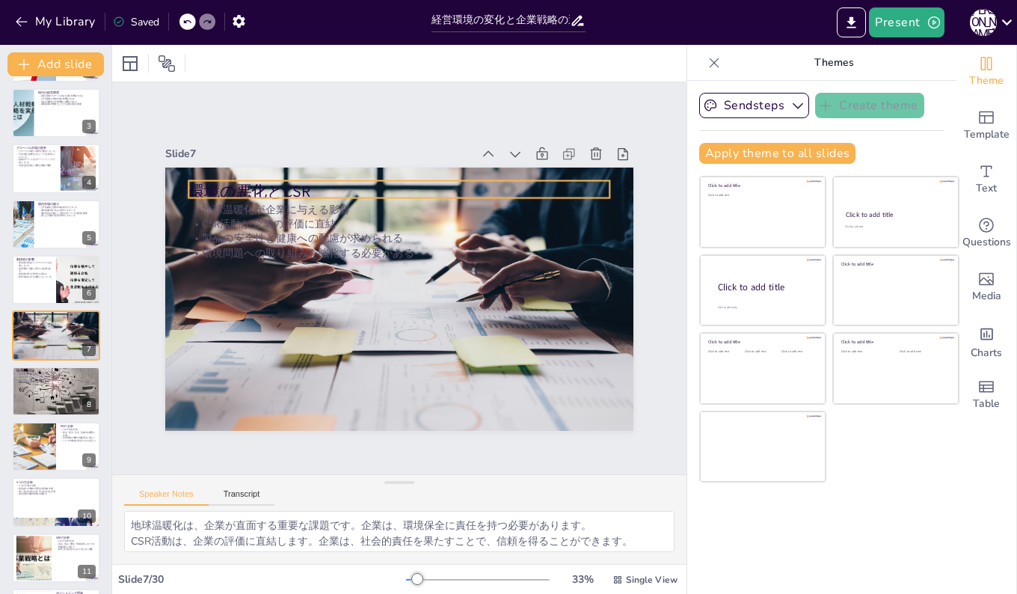
checkbox input "true"
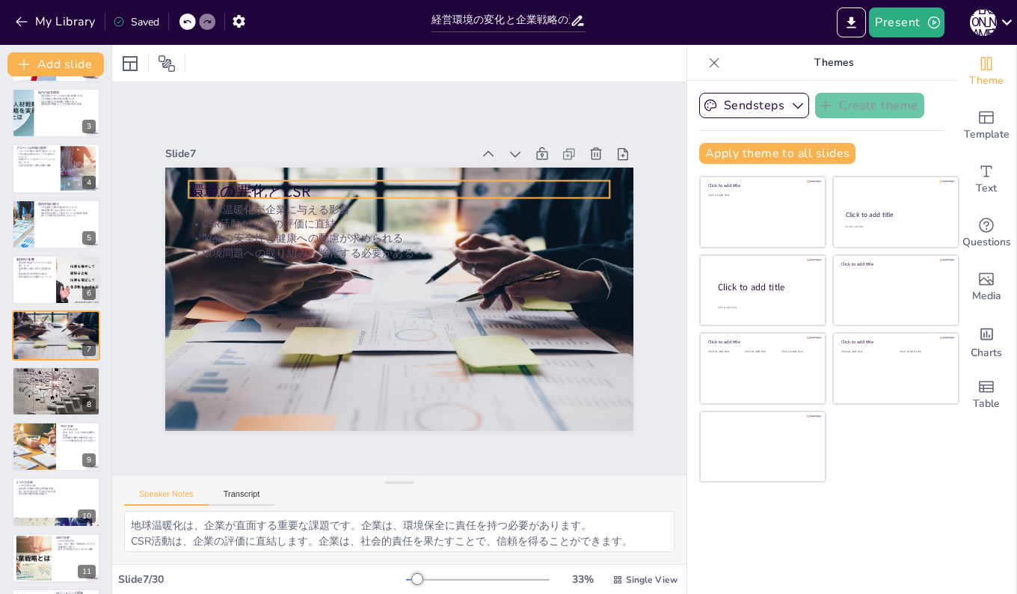
checkbox input "true"
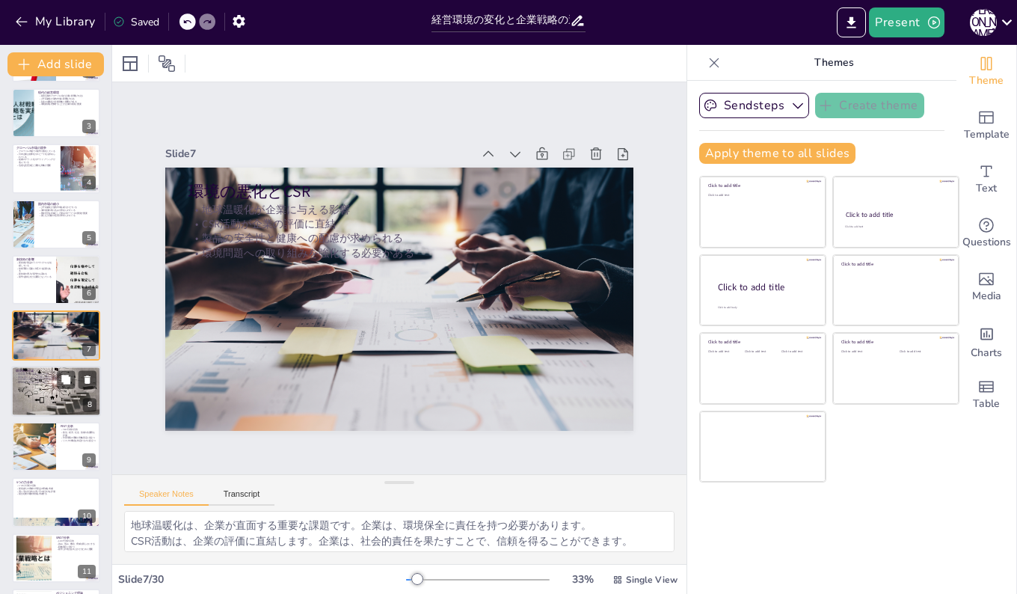
checkbox input "true"
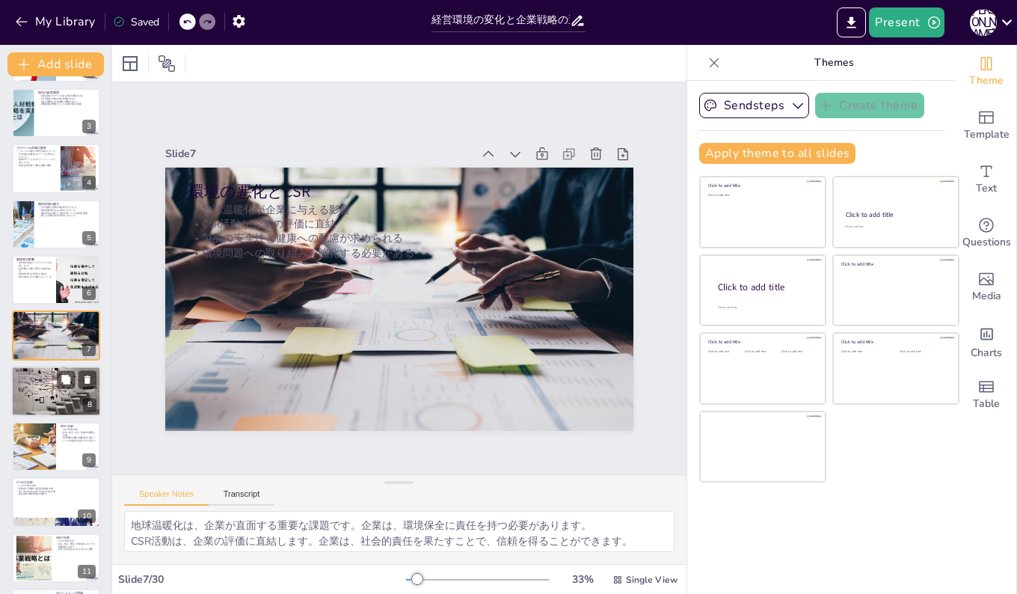
checkbox input "true"
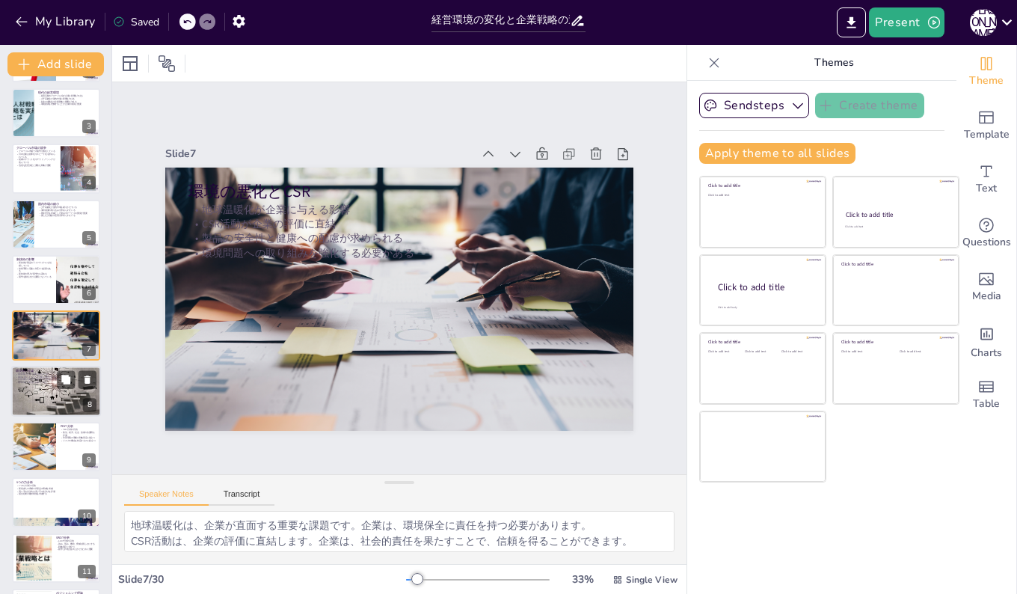
checkbox input "true"
click at [34, 381] on p "競争の中で優位性を保つために" at bounding box center [56, 382] width 81 height 3
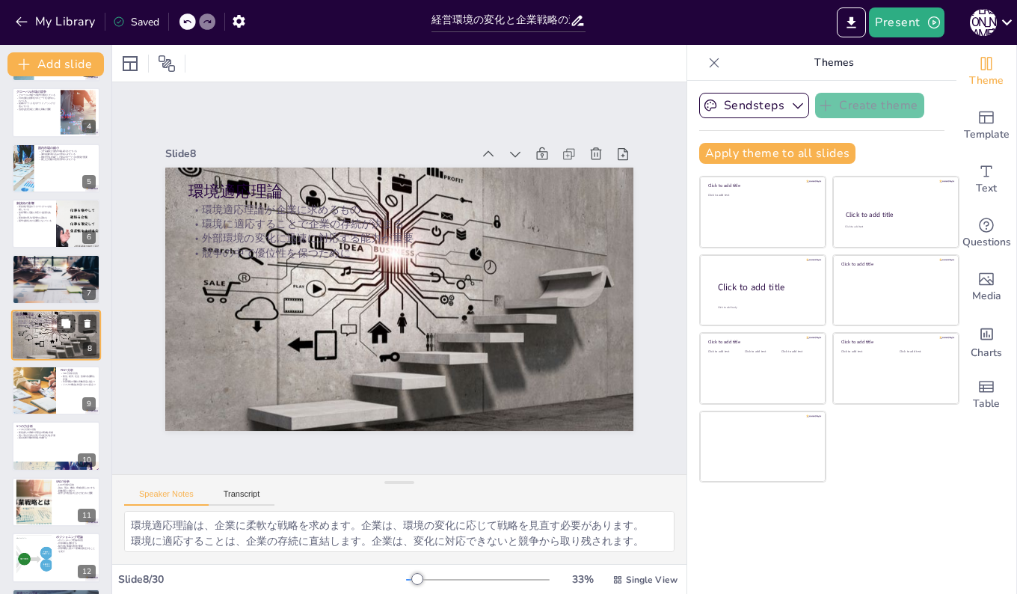
scroll to position [242, 0]
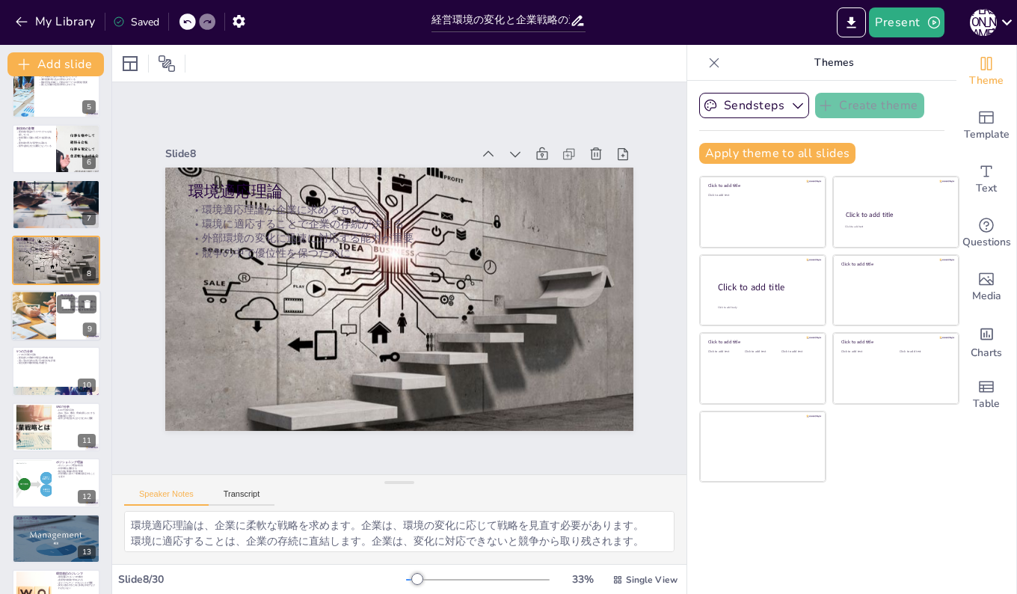
click at [31, 322] on div at bounding box center [34, 315] width 90 height 51
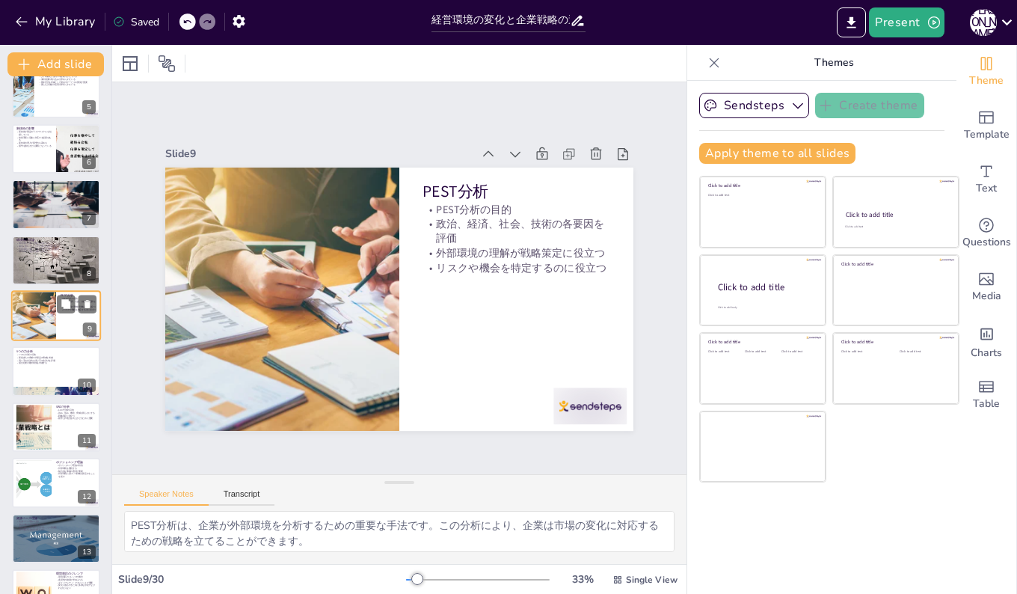
scroll to position [223, 0]
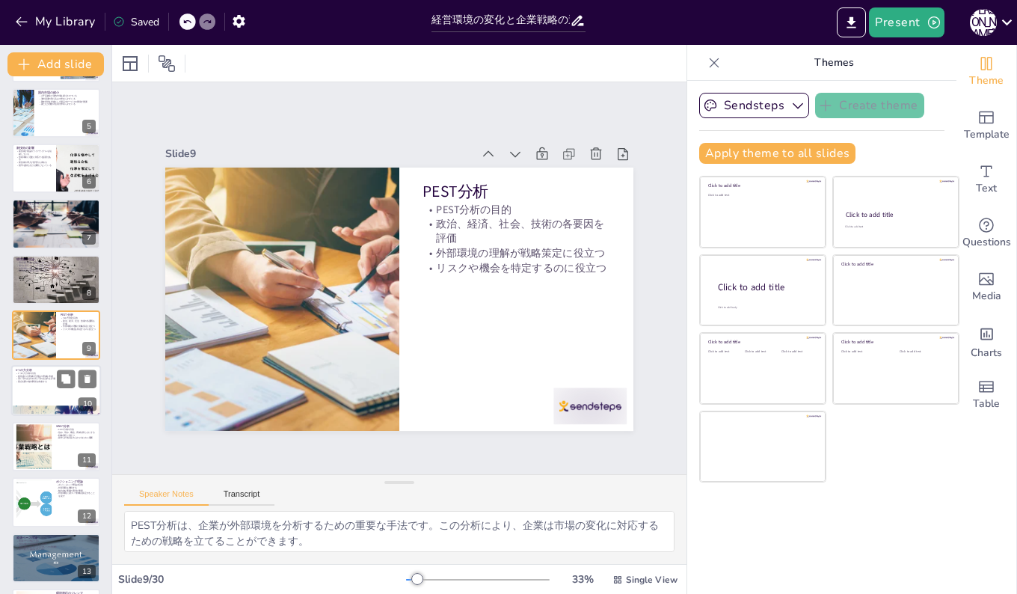
click at [33, 381] on p "競合社間の敵対関係を考慮する" at bounding box center [56, 382] width 81 height 3
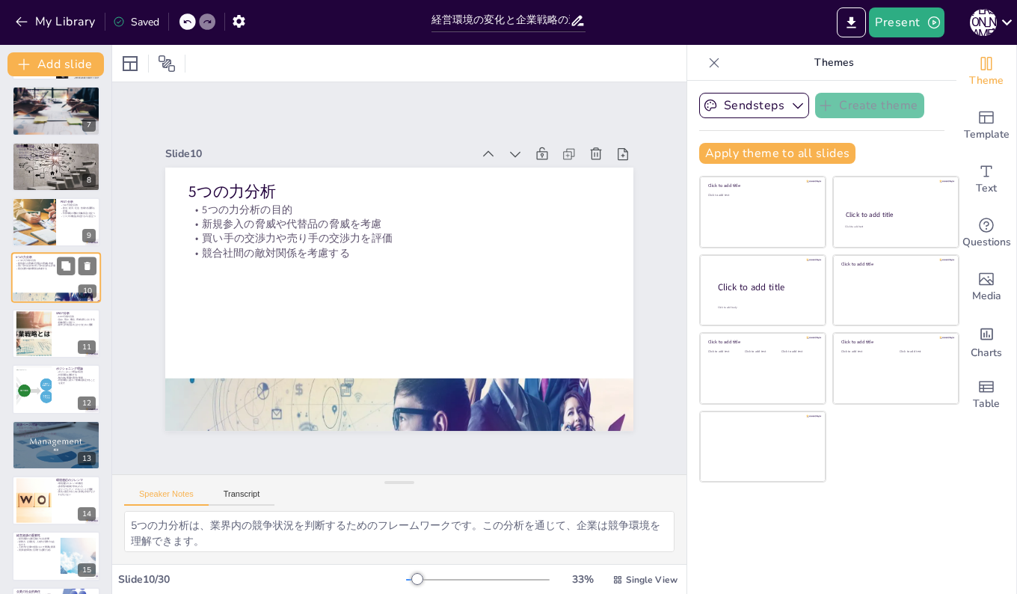
scroll to position [353, 0]
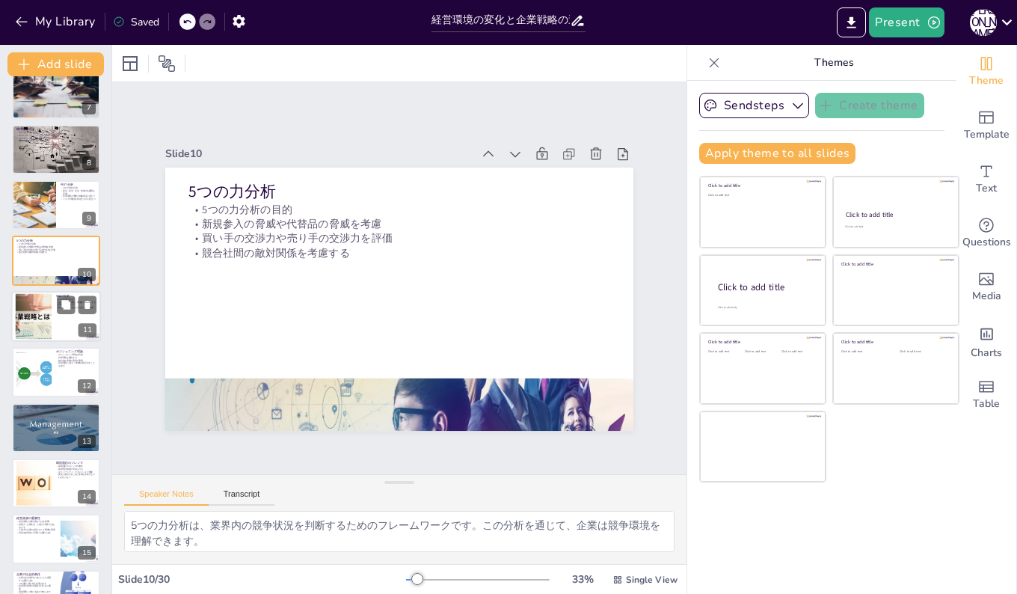
click at [34, 326] on div at bounding box center [33, 316] width 79 height 46
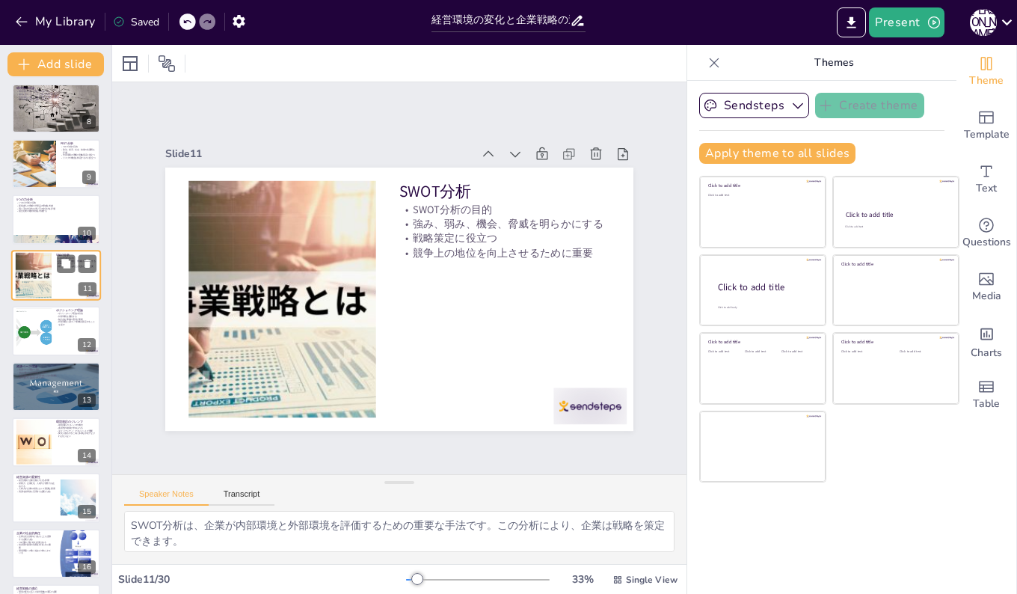
scroll to position [409, 0]
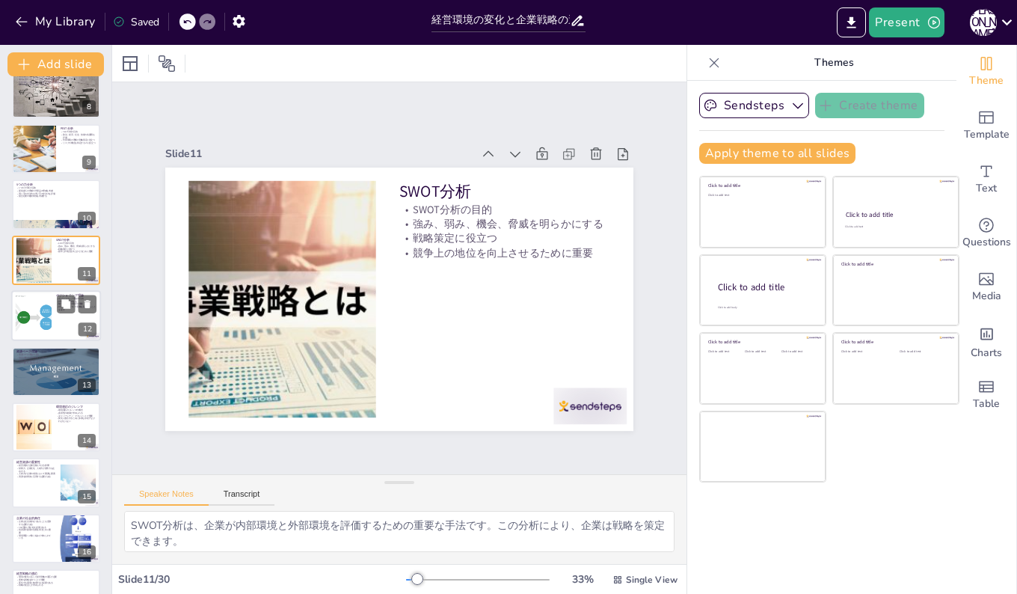
click at [31, 323] on div at bounding box center [34, 316] width 84 height 46
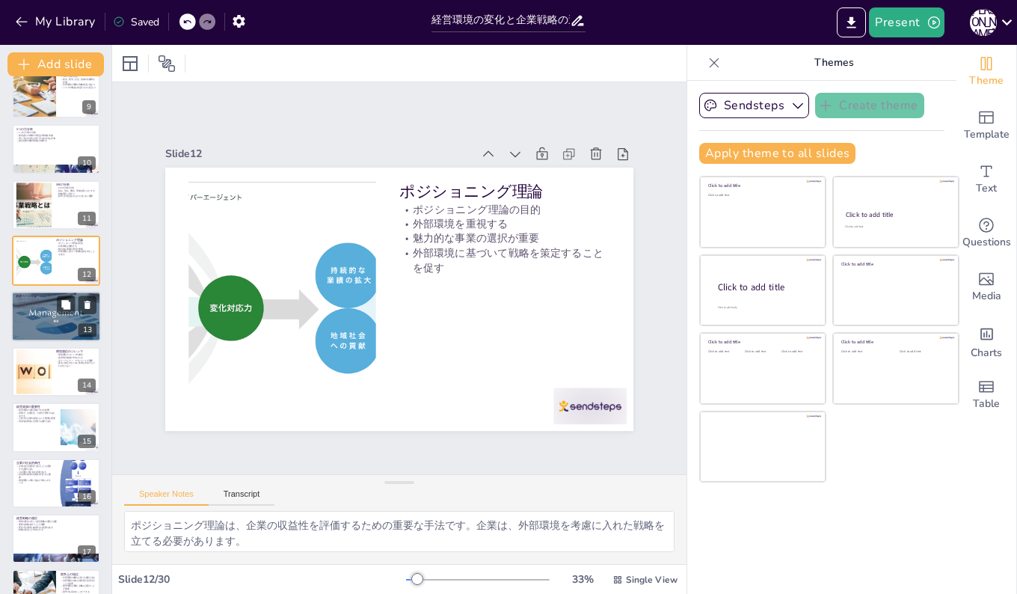
click at [33, 319] on div at bounding box center [56, 316] width 129 height 51
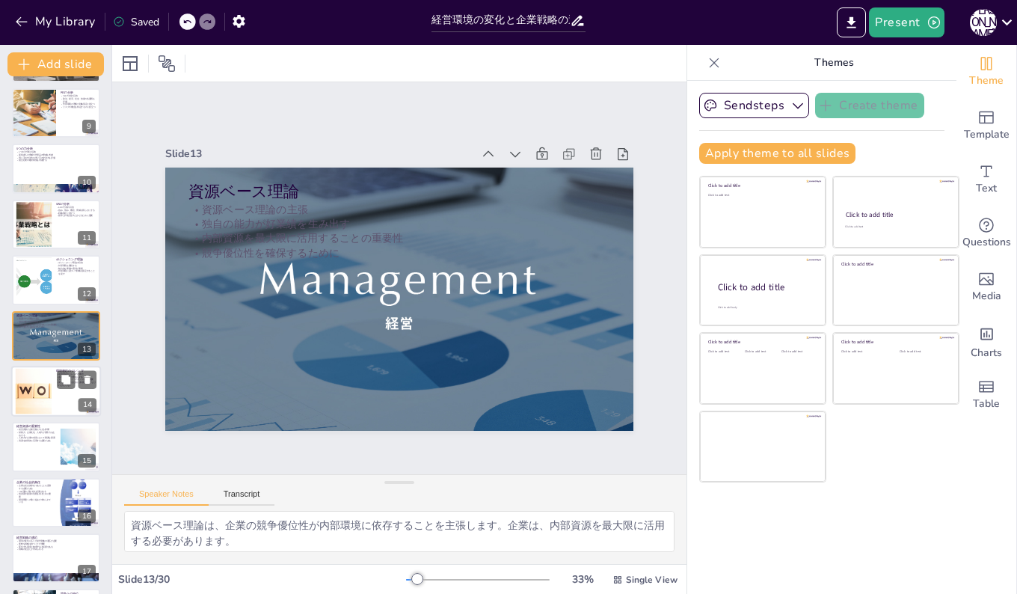
click at [36, 392] on div at bounding box center [33, 392] width 68 height 46
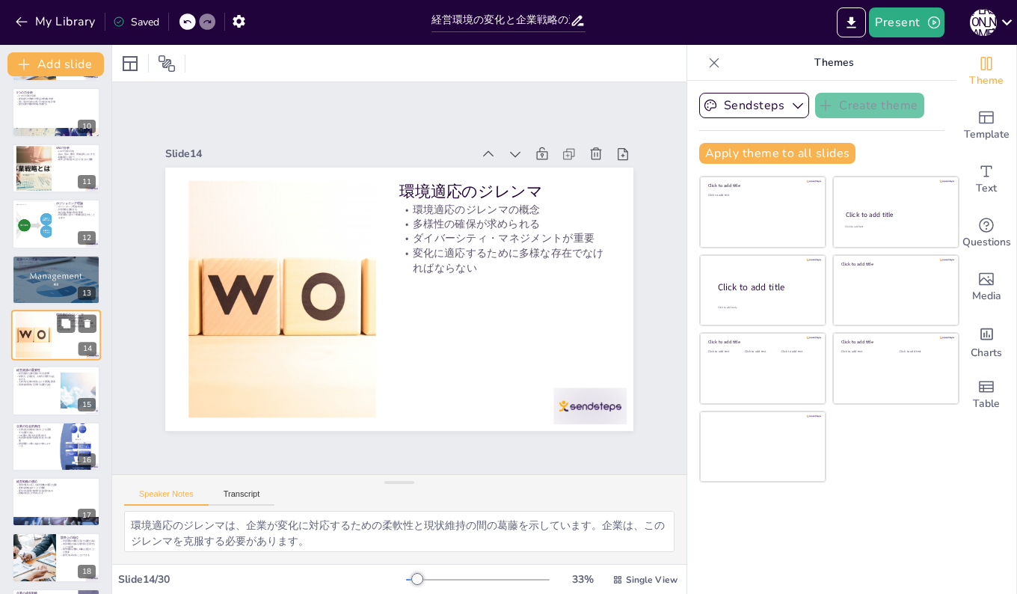
scroll to position [576, 0]
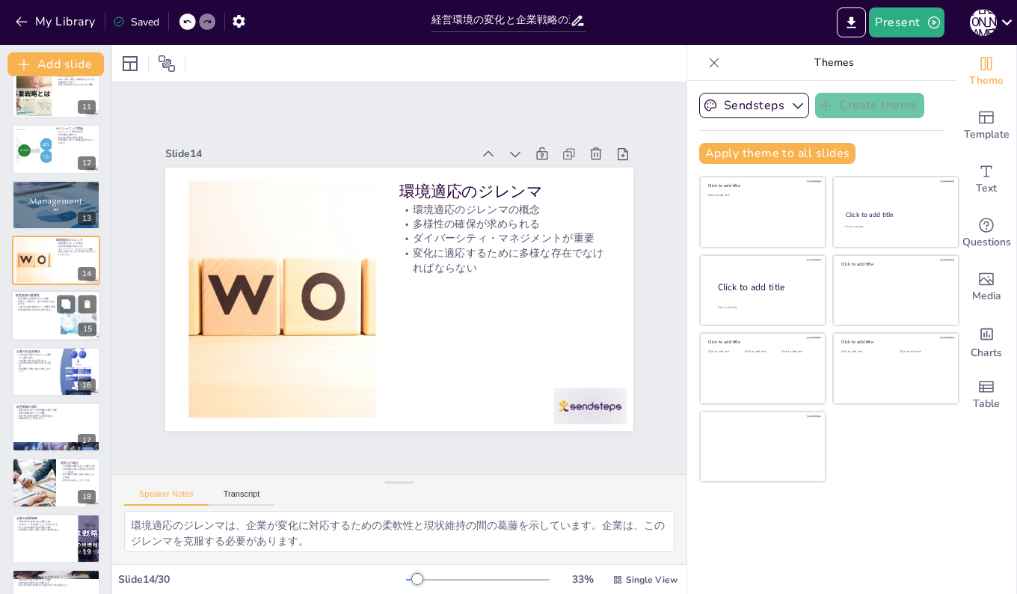
click at [23, 311] on div at bounding box center [56, 316] width 90 height 51
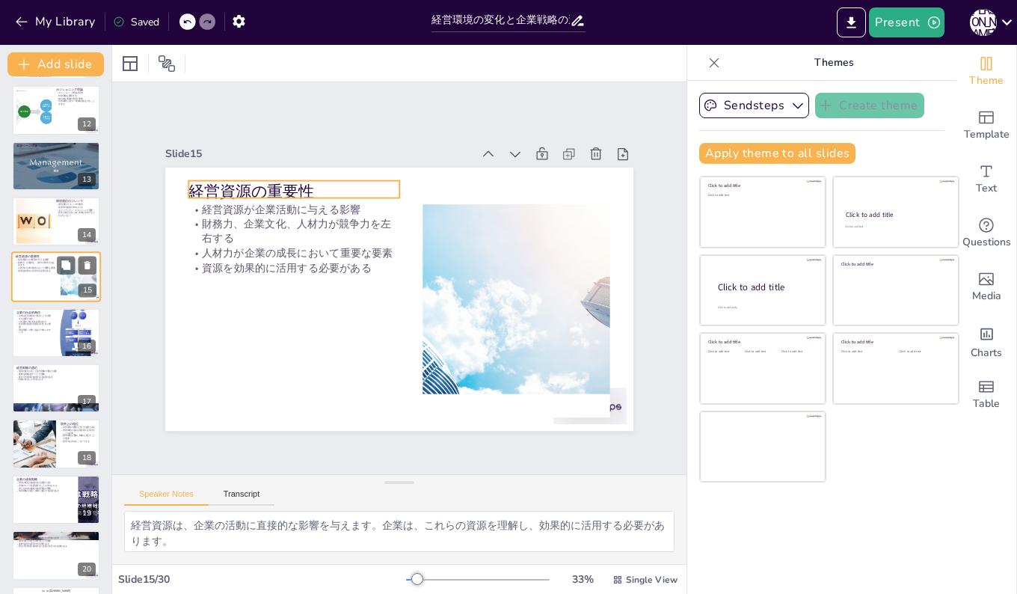
scroll to position [631, 0]
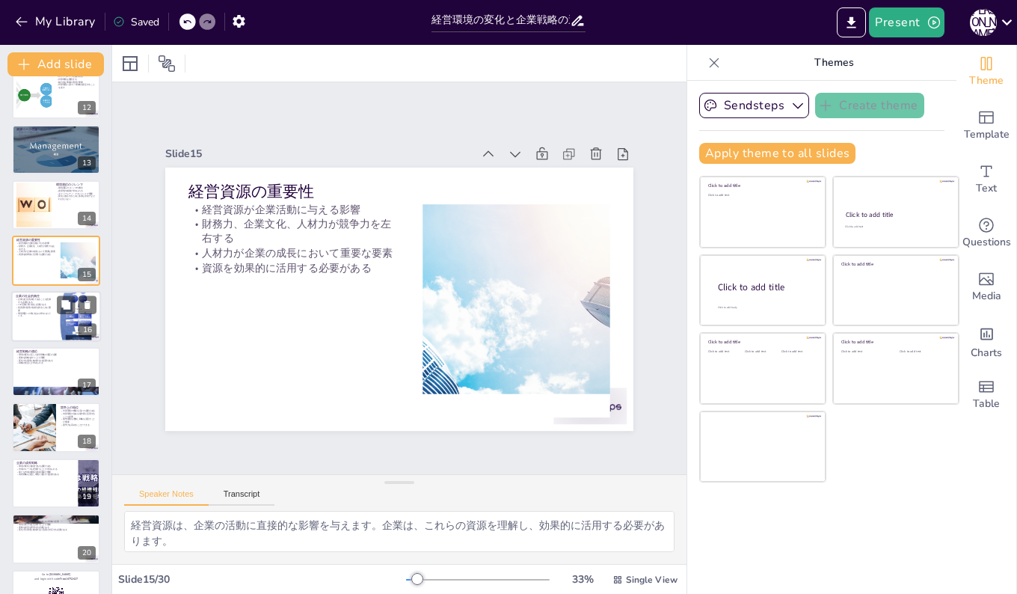
click at [29, 312] on p "環境問題への取り組みが求められている" at bounding box center [34, 314] width 36 height 5
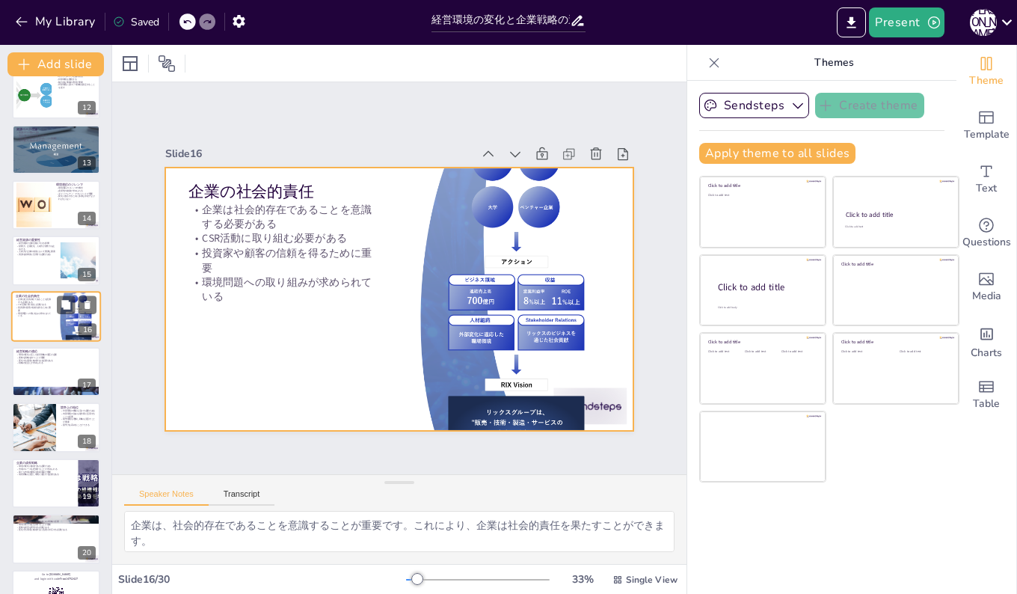
scroll to position [613, 0]
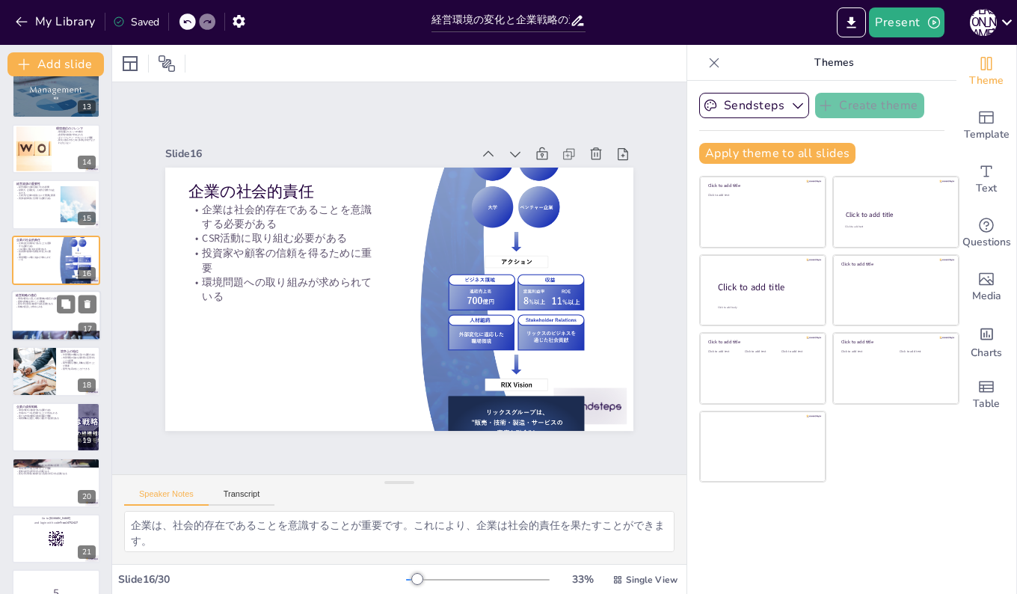
click at [33, 309] on div at bounding box center [56, 315] width 90 height 51
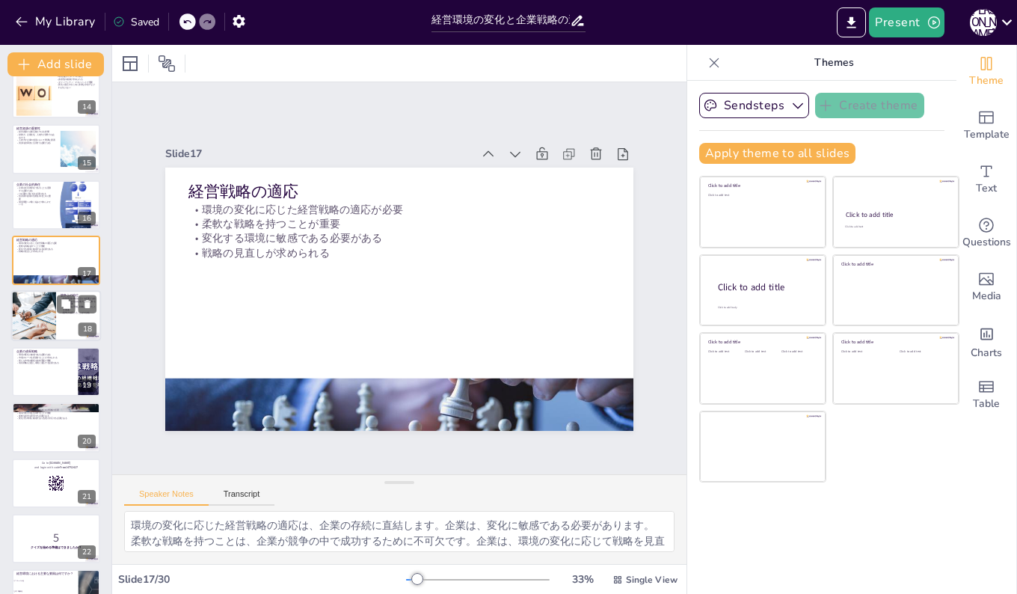
click at [35, 307] on div at bounding box center [34, 316] width 88 height 51
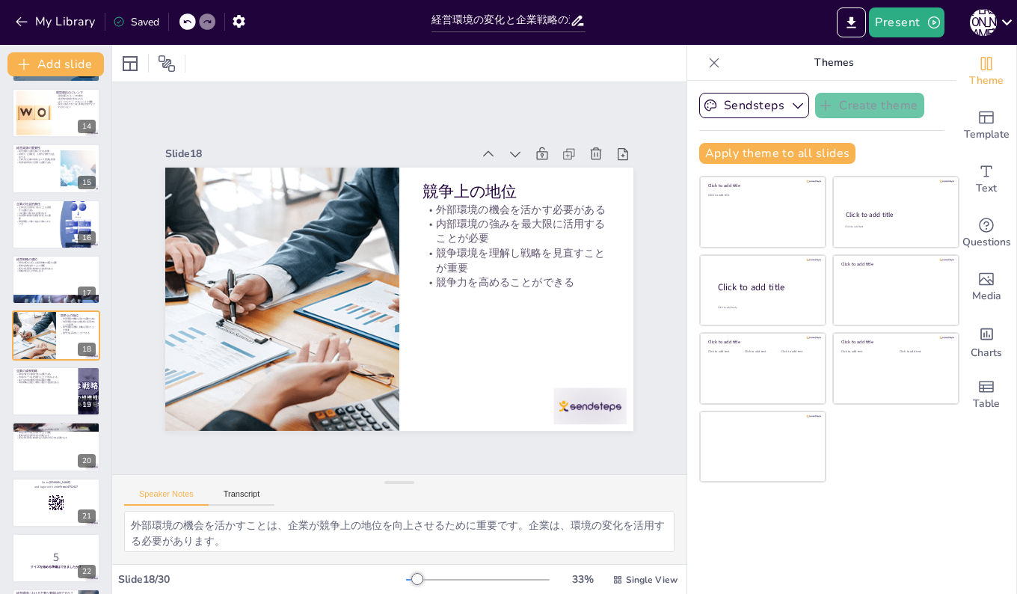
scroll to position [798, 0]
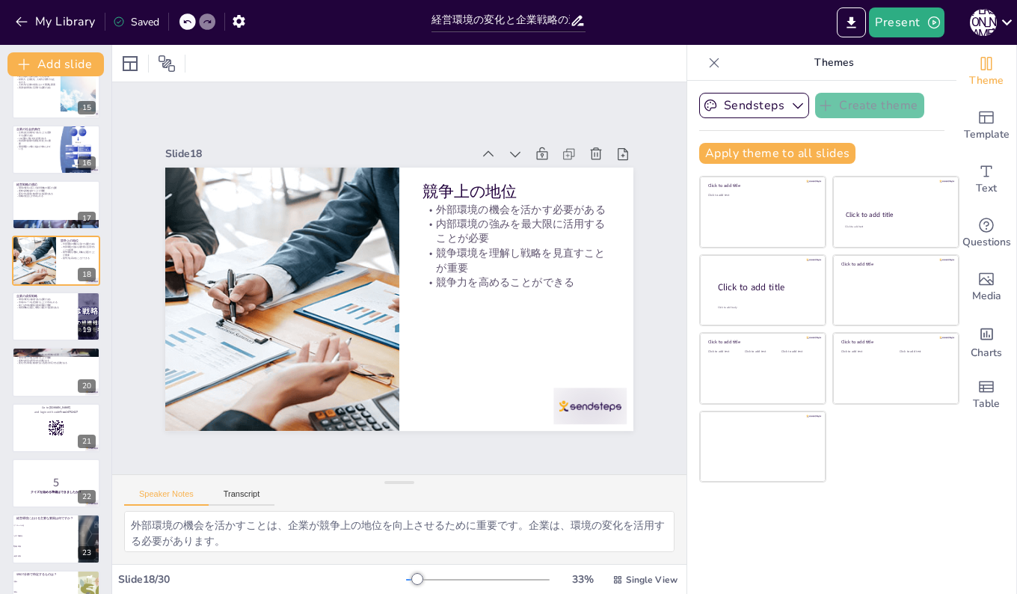
click at [34, 308] on p "成長戦略を見直し環境に適応する必要がある" at bounding box center [45, 307] width 58 height 3
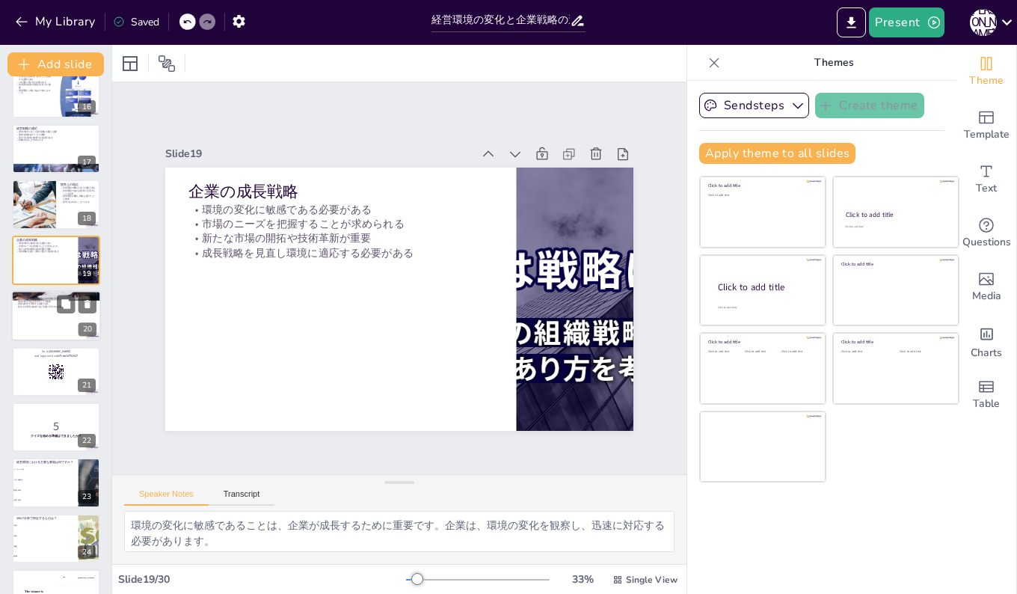
click at [36, 307] on p "変化する環境に敏感であり迅速に対応する必要がある" at bounding box center [56, 307] width 81 height 3
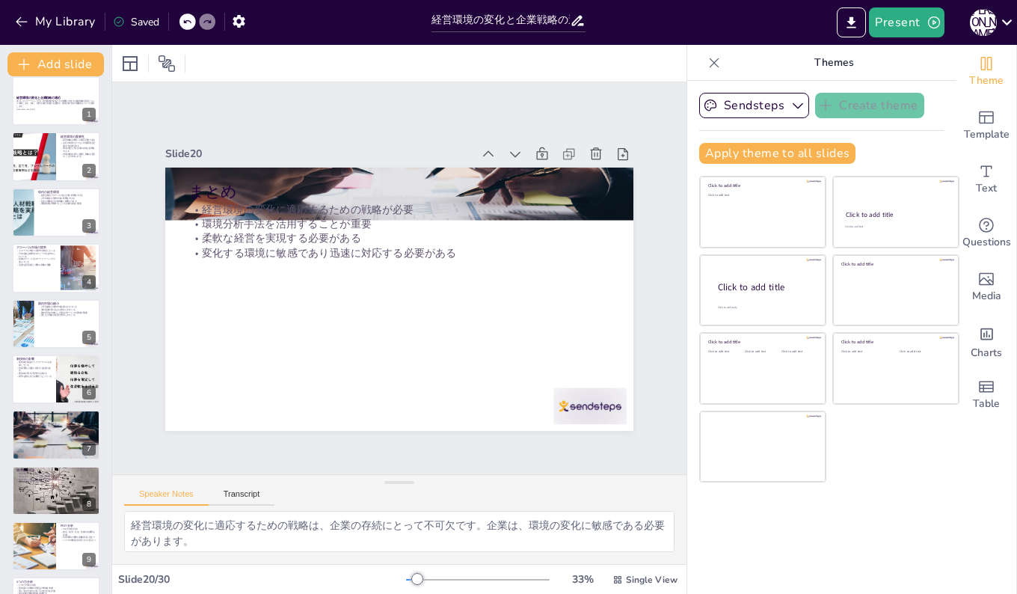
scroll to position [0, 0]
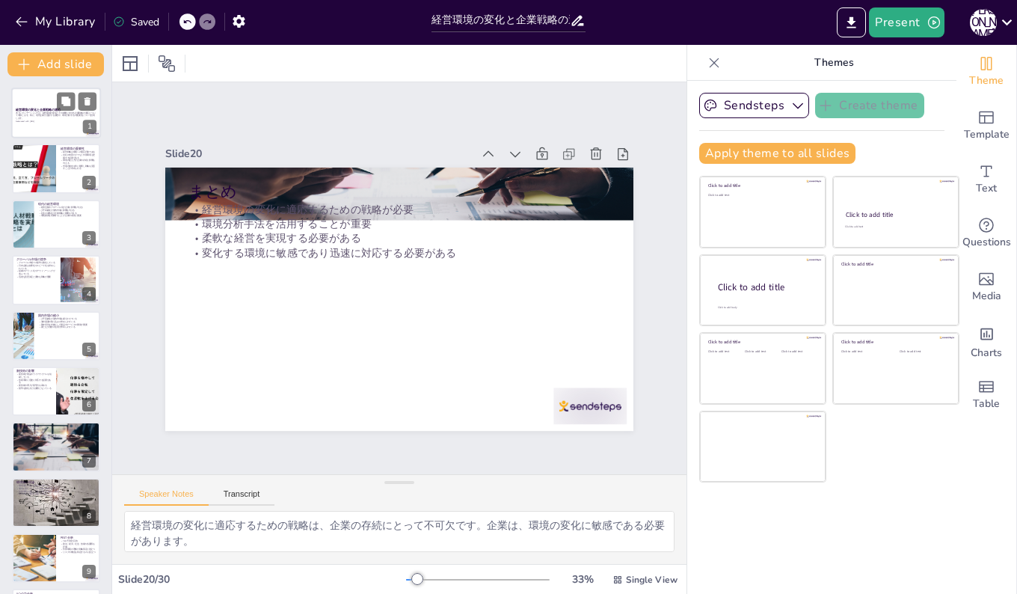
click at [31, 114] on p "本プレゼンテーションでは、経営環境の変化とその影響に対する企業戦略の適応について考察します。特に、現代企業が直面する課題や、環境分析手法の重要性について説明し…" at bounding box center [56, 115] width 81 height 8
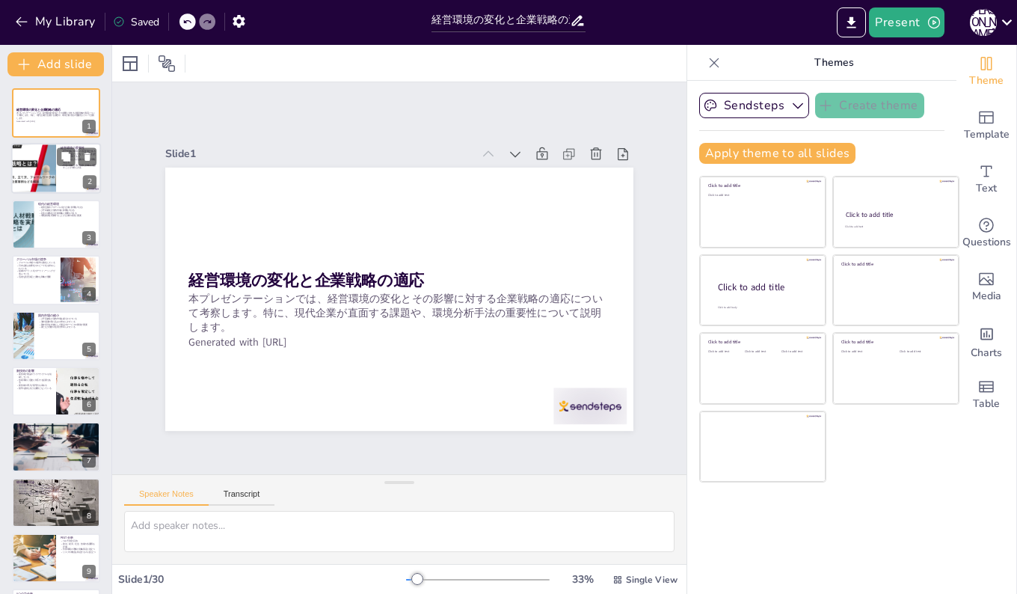
click at [57, 168] on div at bounding box center [56, 169] width 90 height 51
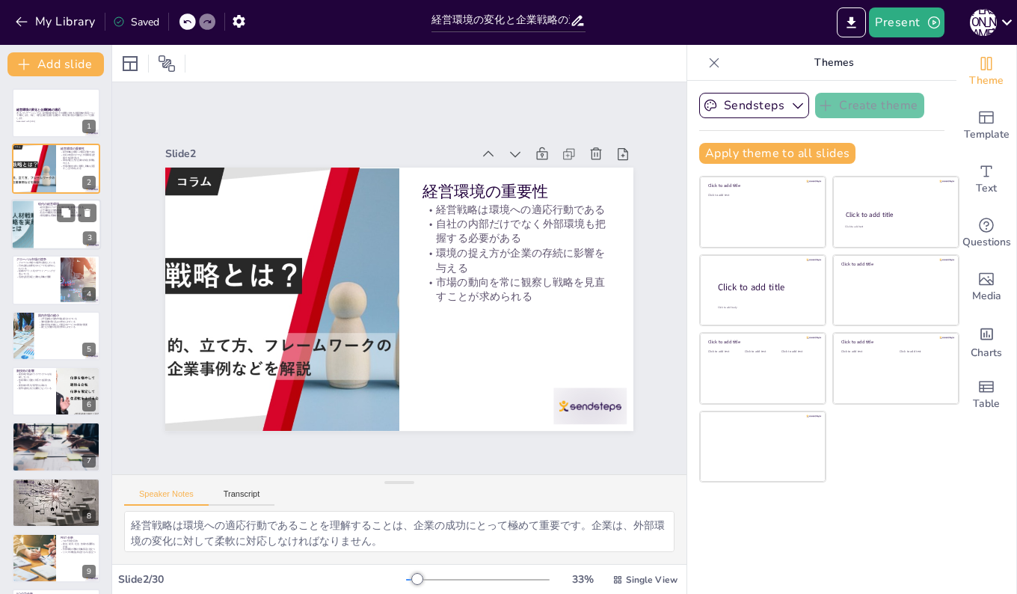
click at [36, 220] on div at bounding box center [56, 224] width 90 height 51
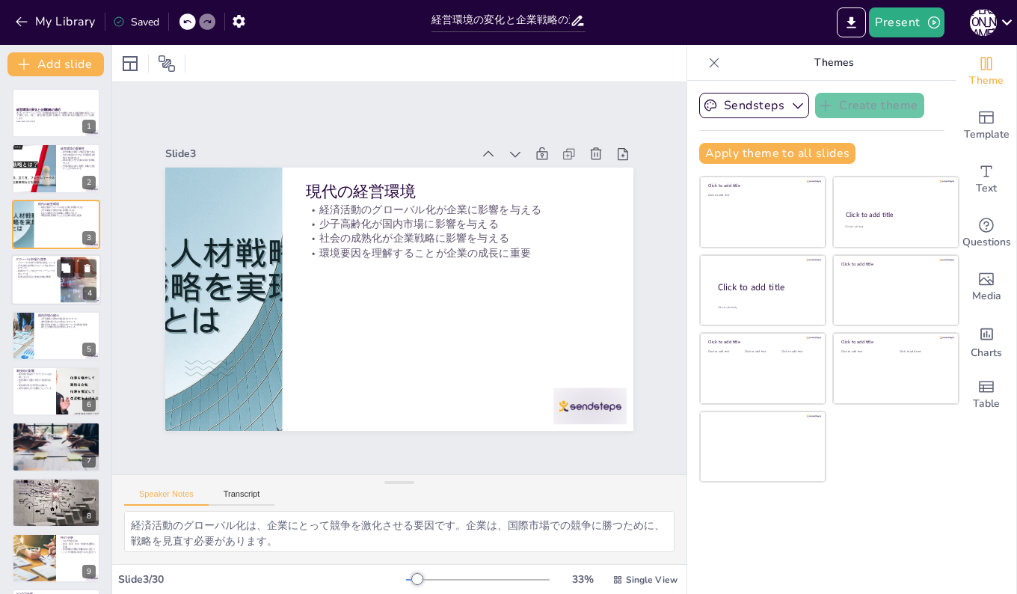
click at [40, 279] on div at bounding box center [56, 279] width 90 height 51
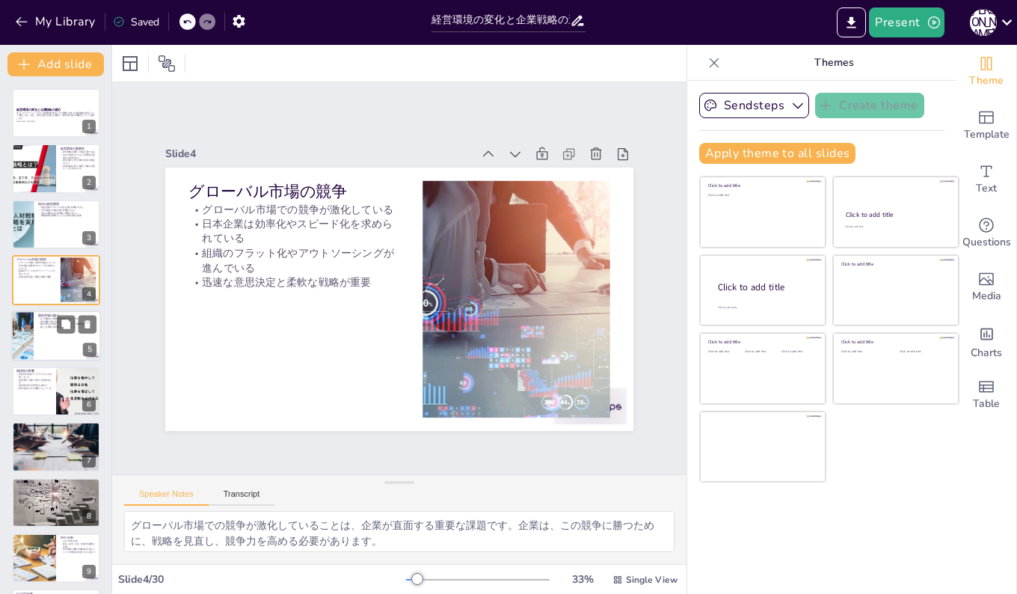
click at [52, 337] on div at bounding box center [56, 335] width 90 height 51
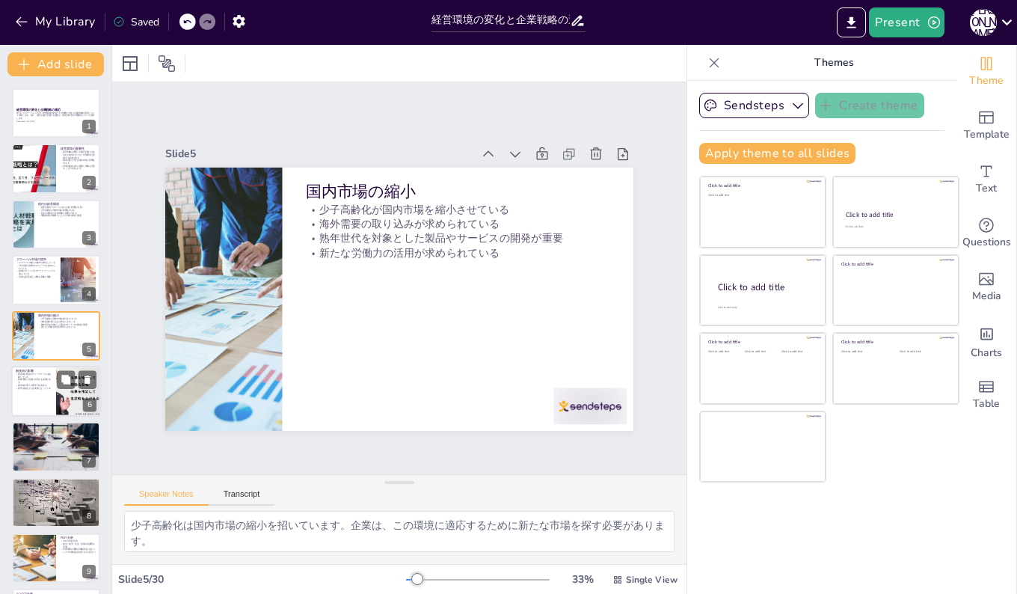
click at [37, 396] on div at bounding box center [56, 391] width 90 height 51
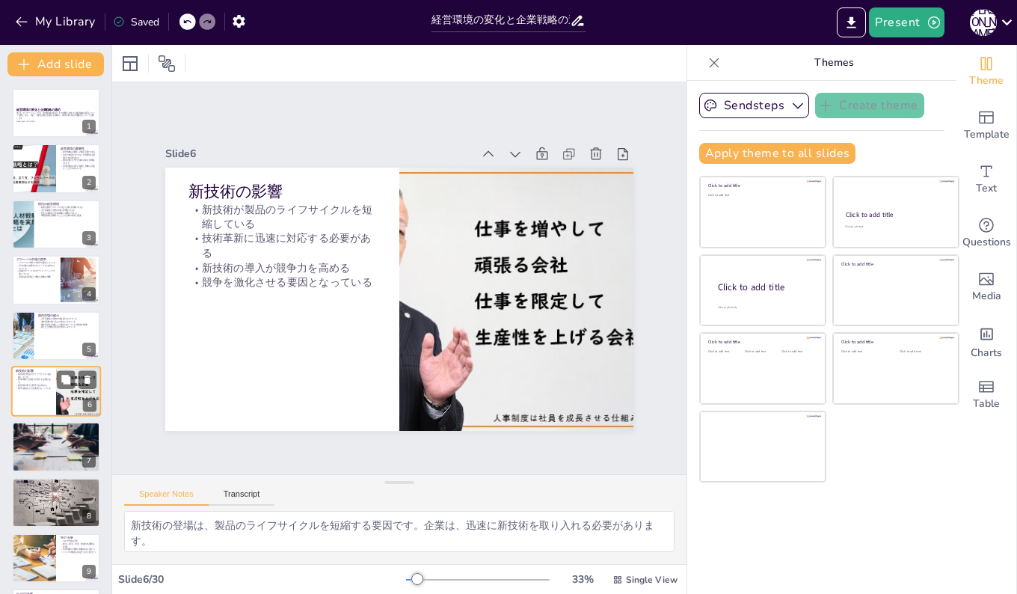
scroll to position [56, 0]
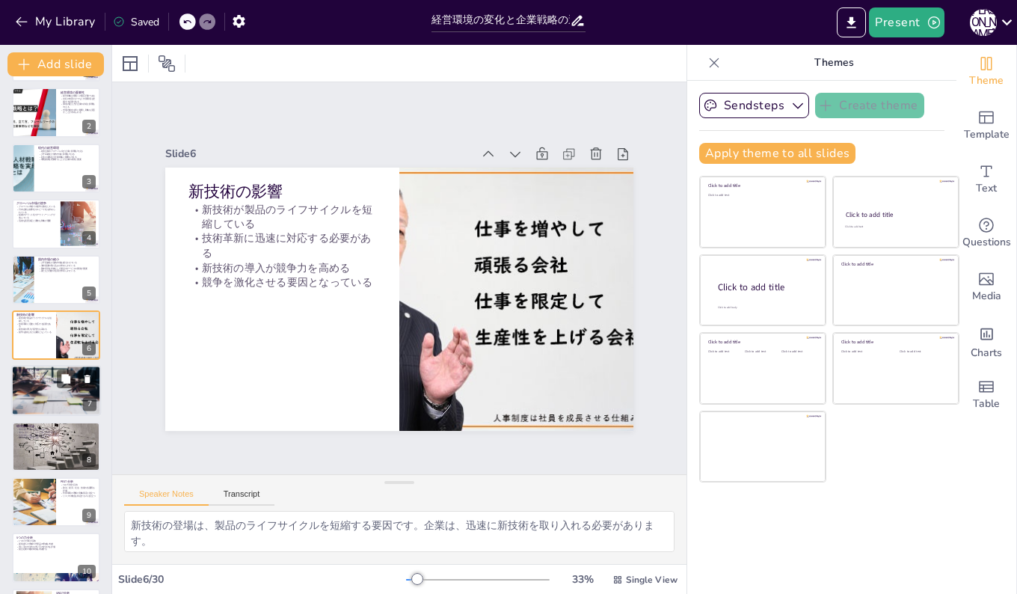
click at [48, 396] on div at bounding box center [56, 391] width 90 height 60
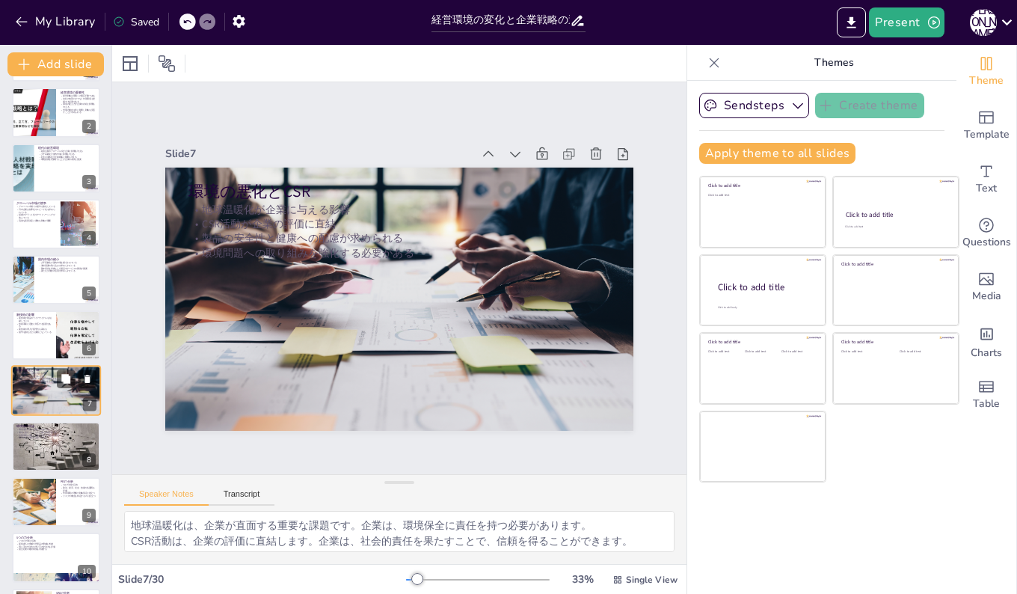
scroll to position [111, 0]
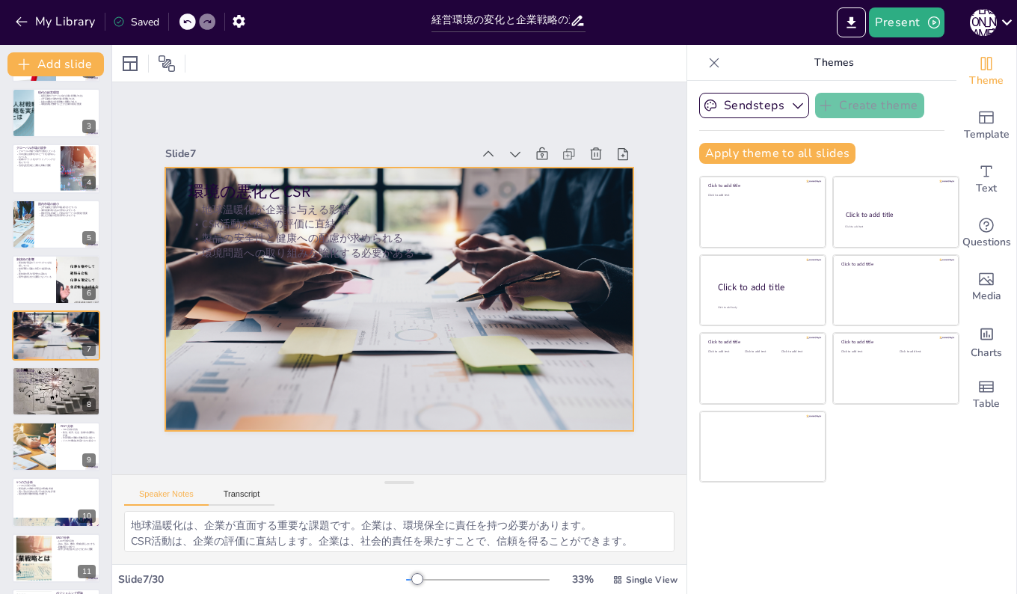
click at [323, 275] on div at bounding box center [399, 299] width 468 height 312
